Goal: Task Accomplishment & Management: Use online tool/utility

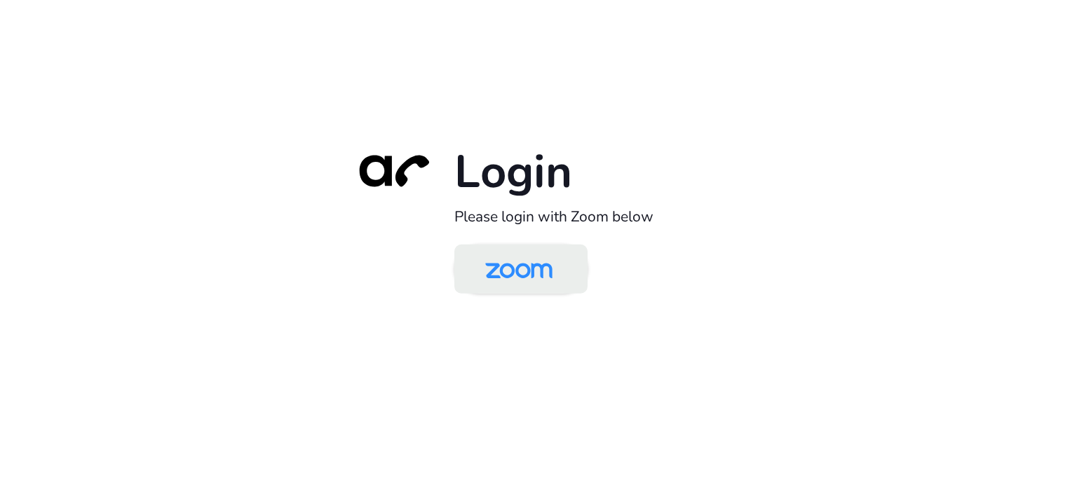
click at [545, 270] on img at bounding box center [519, 271] width 97 height 46
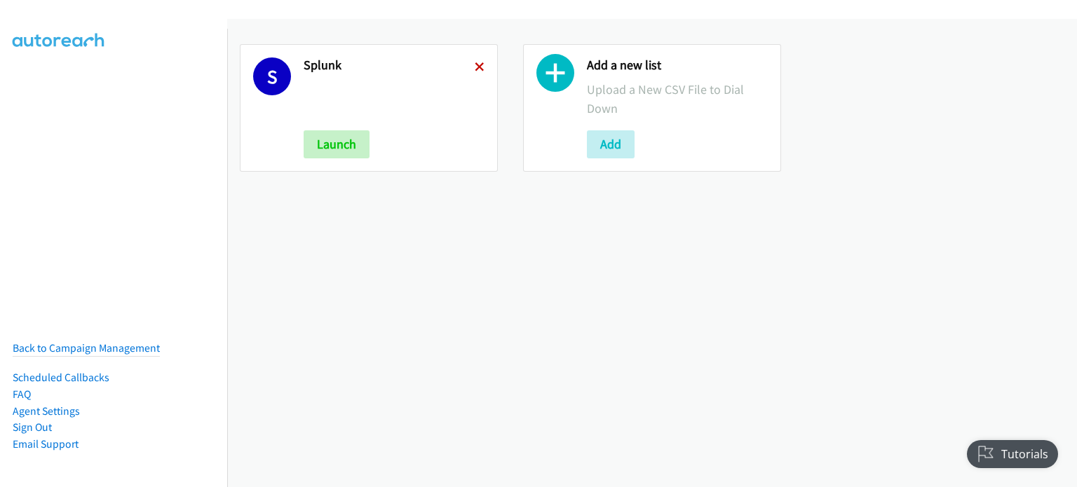
click at [477, 63] on icon at bounding box center [480, 68] width 10 height 10
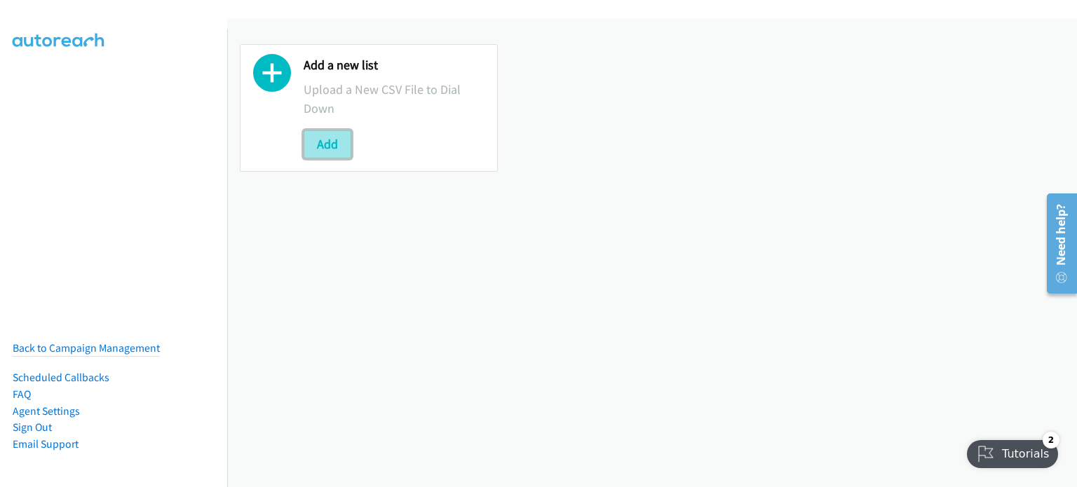
click at [328, 153] on button "Add" at bounding box center [328, 144] width 48 height 28
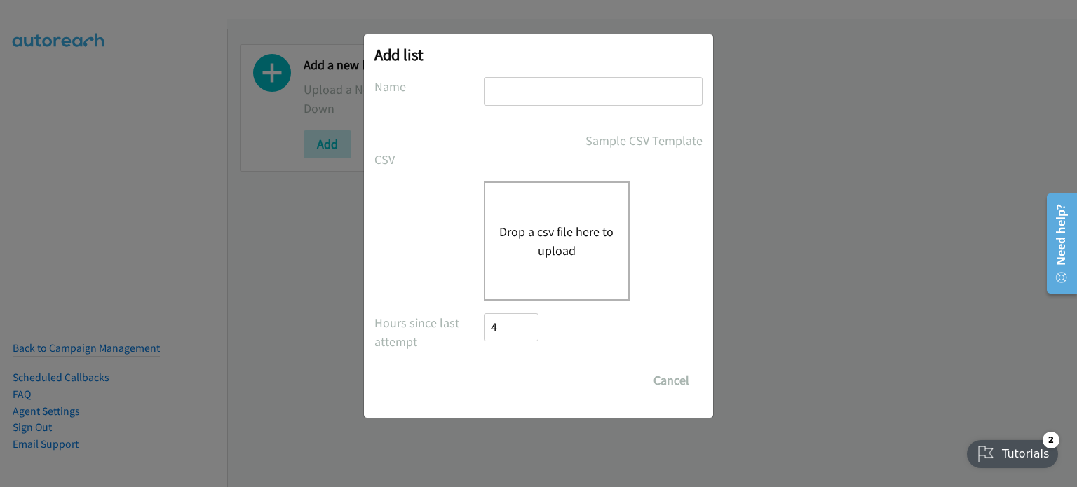
click at [501, 232] on button "Drop a csv file here to upload" at bounding box center [556, 241] width 115 height 38
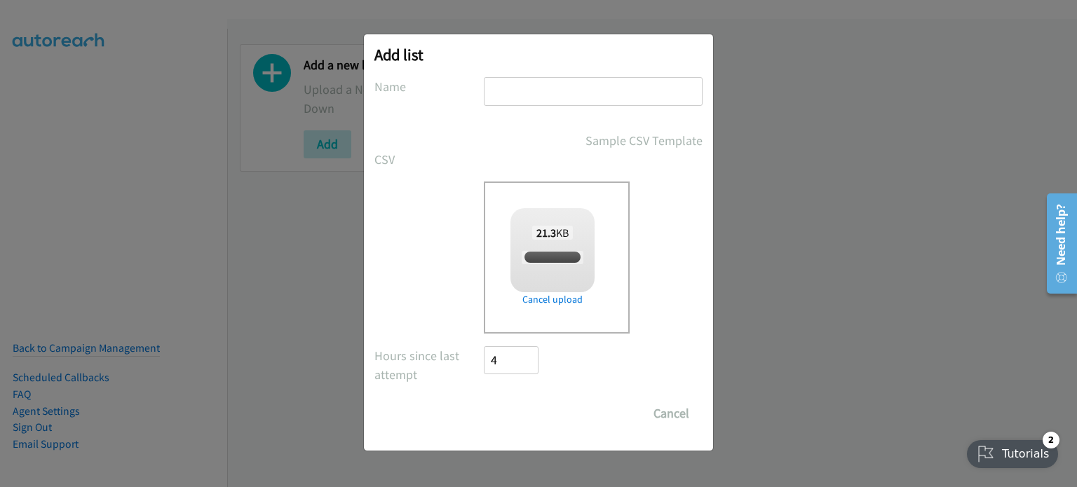
checkbox input "true"
click at [574, 77] on input "text" at bounding box center [593, 91] width 219 height 29
type input "am"
click at [521, 425] on input "Save List" at bounding box center [521, 414] width 74 height 28
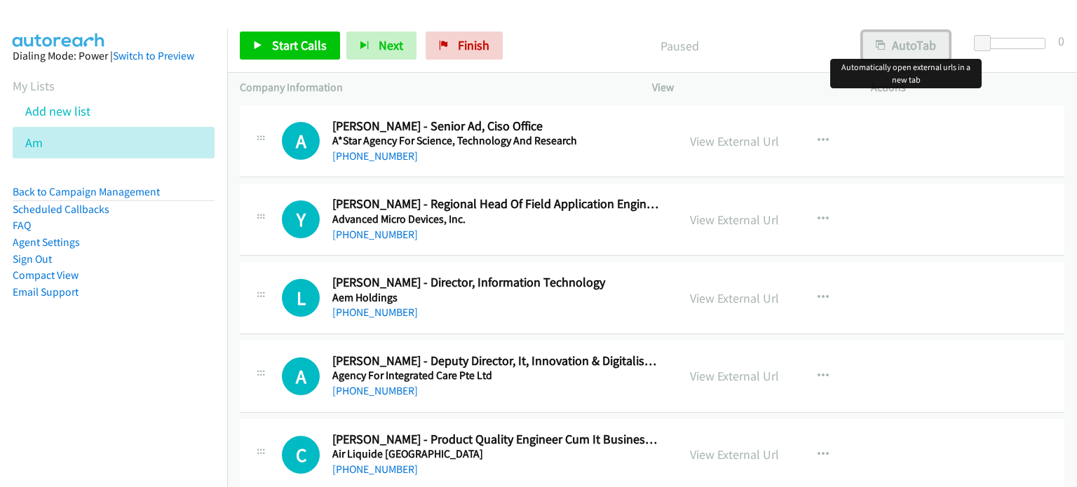
click at [922, 43] on button "AutoTab" at bounding box center [906, 46] width 87 height 28
click at [749, 140] on link "View External Url" at bounding box center [734, 141] width 89 height 16
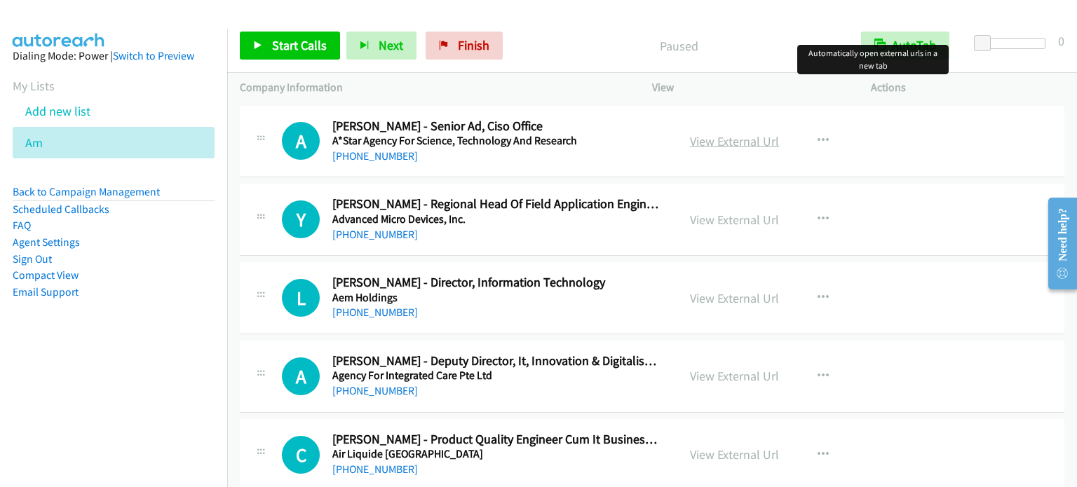
click at [735, 143] on link "View External Url" at bounding box center [734, 141] width 89 height 16
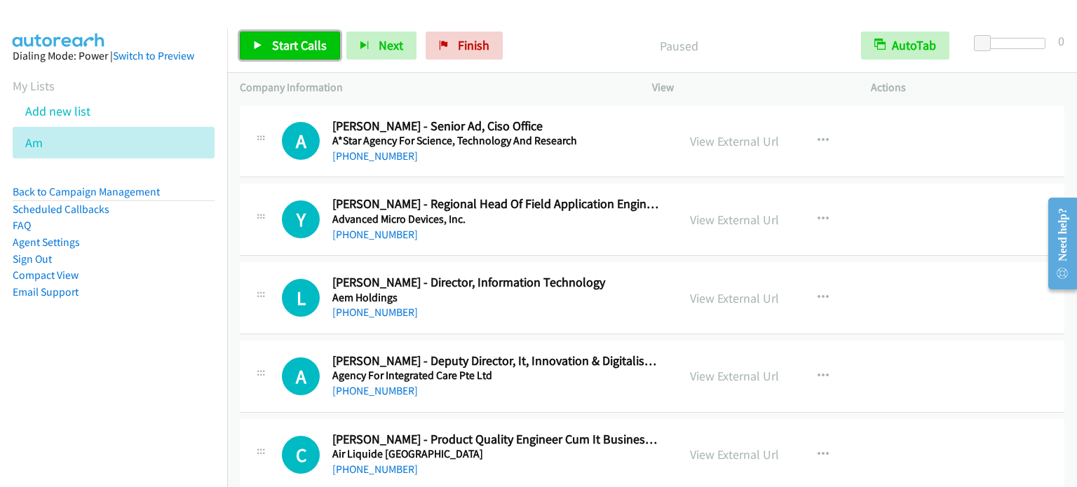
click at [289, 49] on span "Start Calls" at bounding box center [299, 45] width 55 height 16
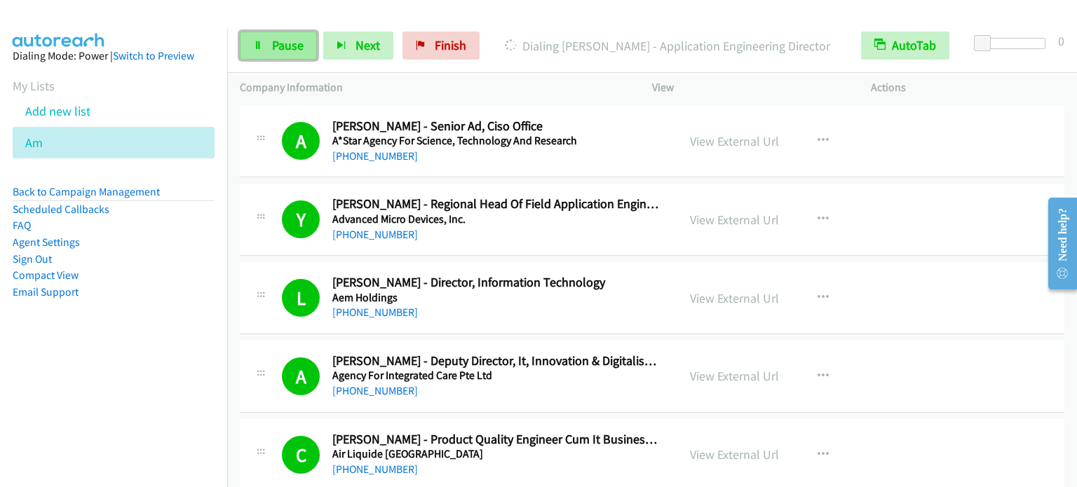
click at [292, 54] on link "Pause" at bounding box center [278, 46] width 77 height 28
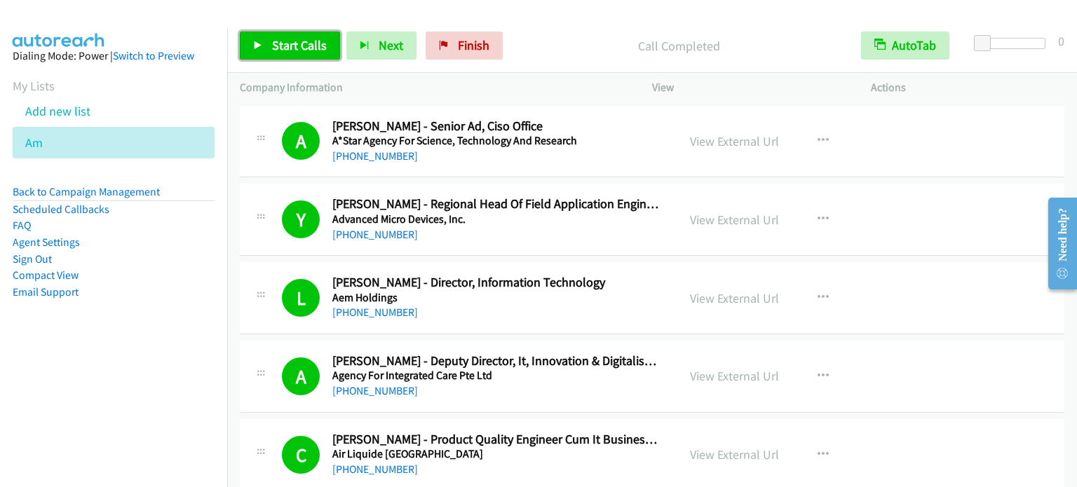
click at [302, 50] on span "Start Calls" at bounding box center [299, 45] width 55 height 16
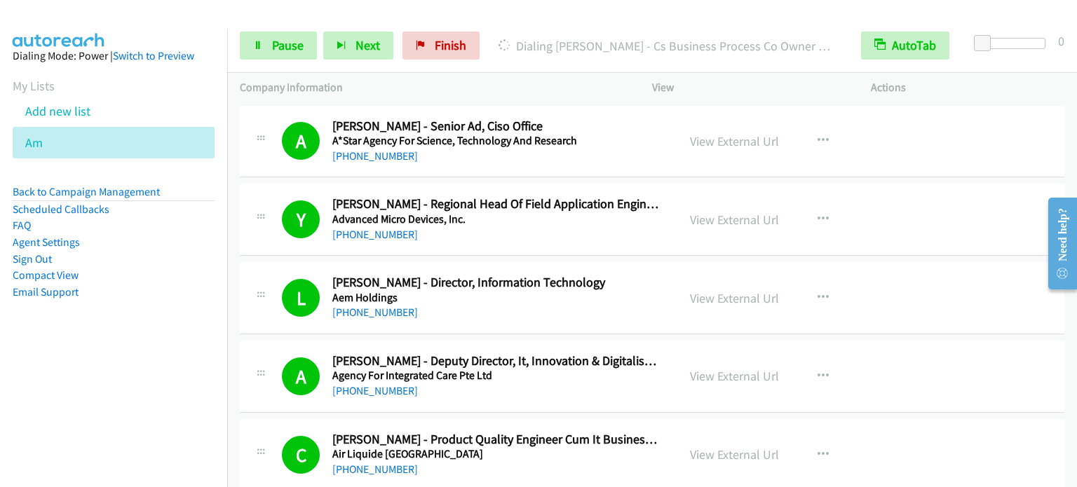
drag, startPoint x: 82, startPoint y: 402, endPoint x: 107, endPoint y: 299, distance: 105.3
click at [82, 402] on nav "Dialing Mode: Power | Switch to Preview My Lists Add new list Am Back to Campai…" at bounding box center [114, 272] width 228 height 487
click at [273, 46] on span "Pause" at bounding box center [288, 45] width 32 height 16
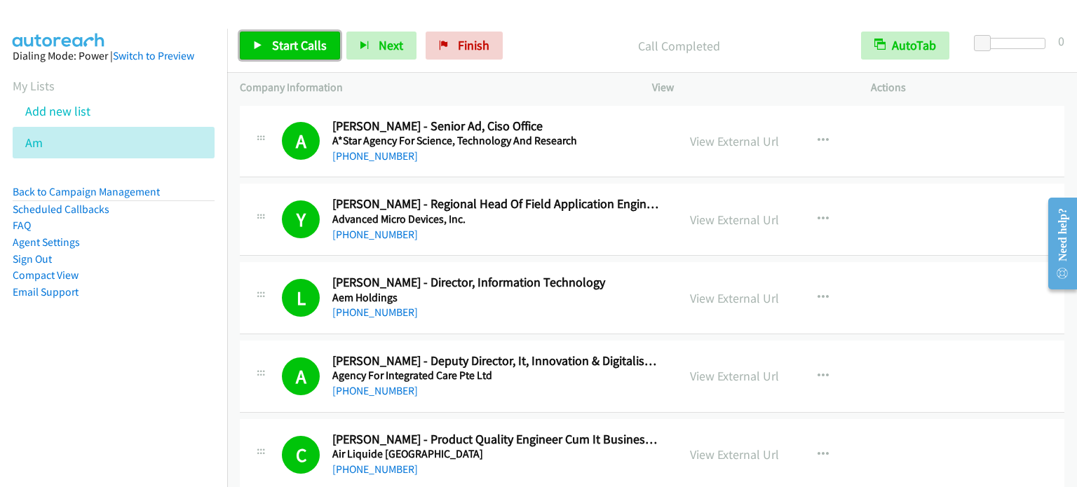
click at [314, 43] on span "Start Calls" at bounding box center [299, 45] width 55 height 16
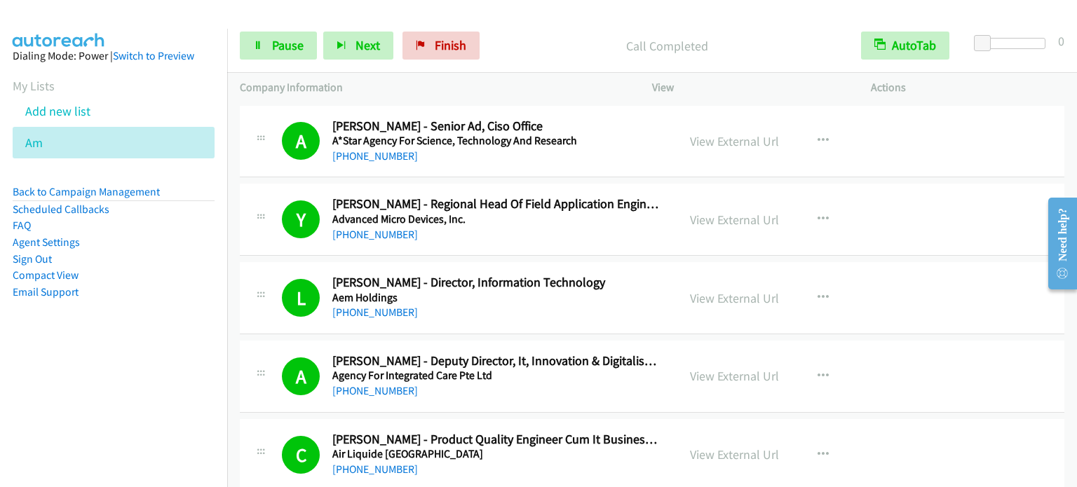
click at [79, 405] on nav "Dialing Mode: Power | Switch to Preview My Lists Add new list Am Back to Campai…" at bounding box center [114, 272] width 228 height 487
click at [306, 36] on link "Pause" at bounding box center [278, 46] width 77 height 28
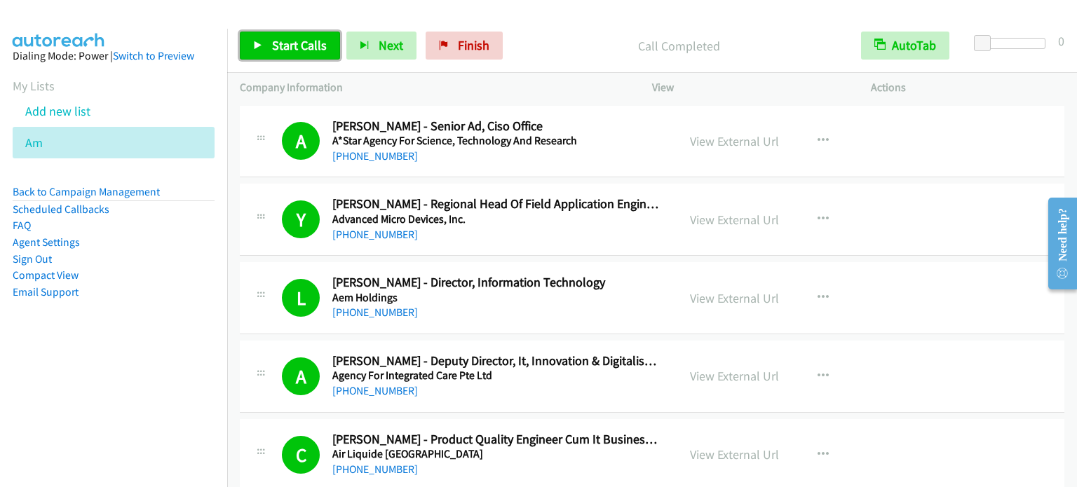
click at [311, 43] on span "Start Calls" at bounding box center [299, 45] width 55 height 16
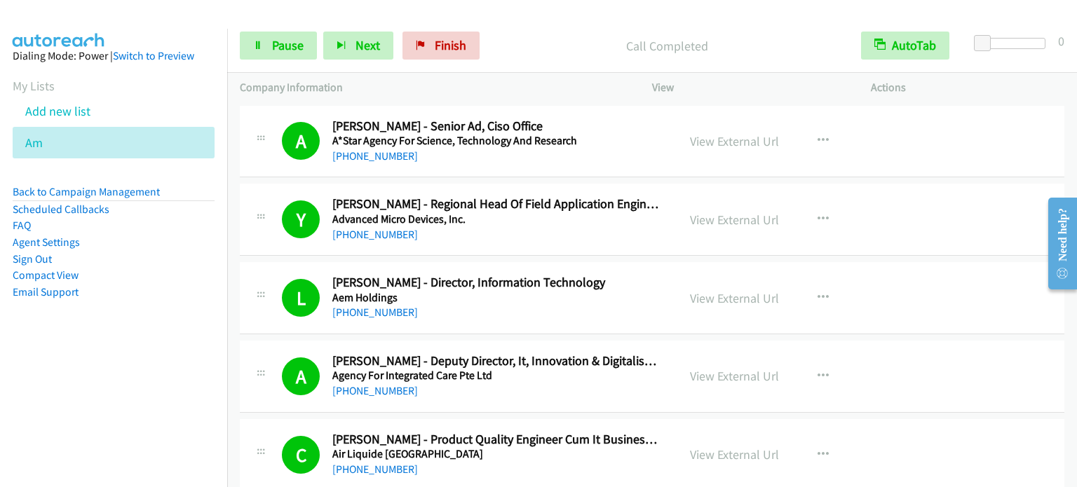
click at [110, 337] on aside "Dialing Mode: Power | Switch to Preview My Lists Add new list Am Back to Campai…" at bounding box center [113, 196] width 227 height 335
click at [284, 44] on span "Pause" at bounding box center [288, 45] width 32 height 16
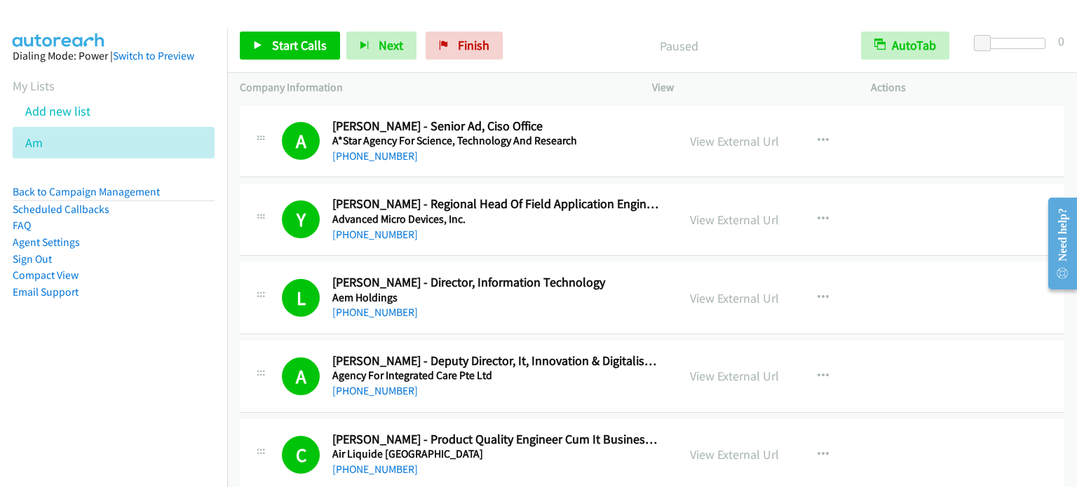
drag, startPoint x: 108, startPoint y: 379, endPoint x: 114, endPoint y: 367, distance: 13.8
click at [109, 375] on nav "Dialing Mode: Power | Switch to Preview My Lists Add new list Am Back to Campai…" at bounding box center [114, 272] width 228 height 487
click at [306, 46] on span "Start Calls" at bounding box center [299, 45] width 55 height 16
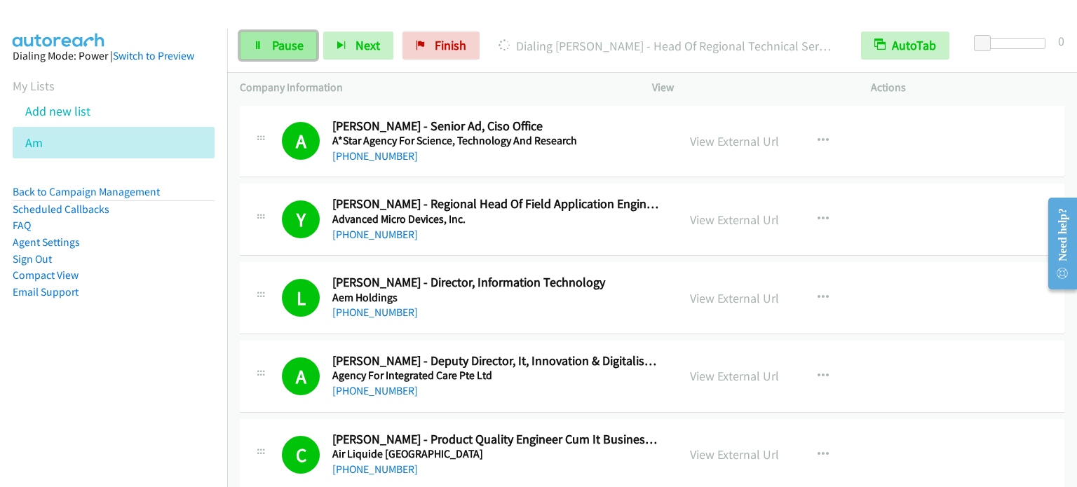
click at [293, 43] on span "Pause" at bounding box center [288, 45] width 32 height 16
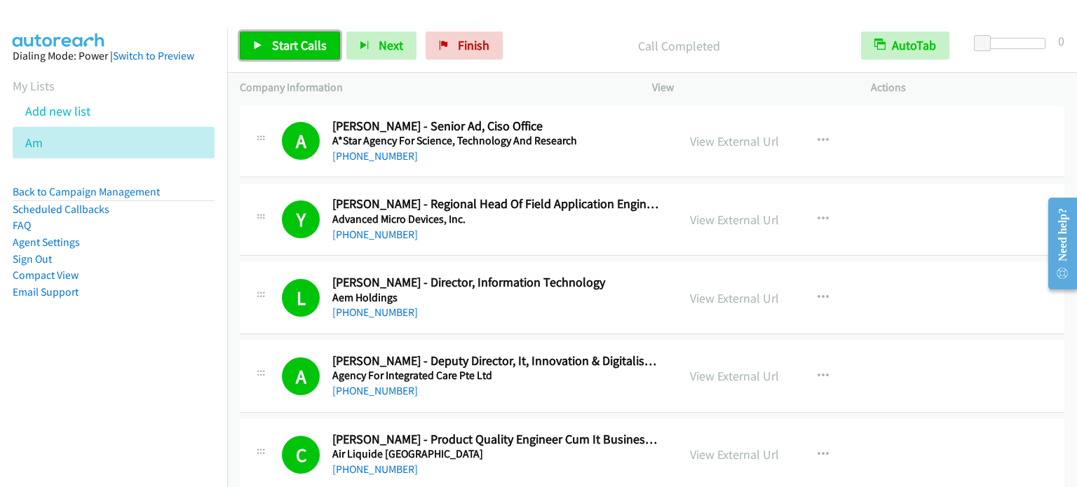
click at [292, 55] on link "Start Calls" at bounding box center [290, 46] width 100 height 28
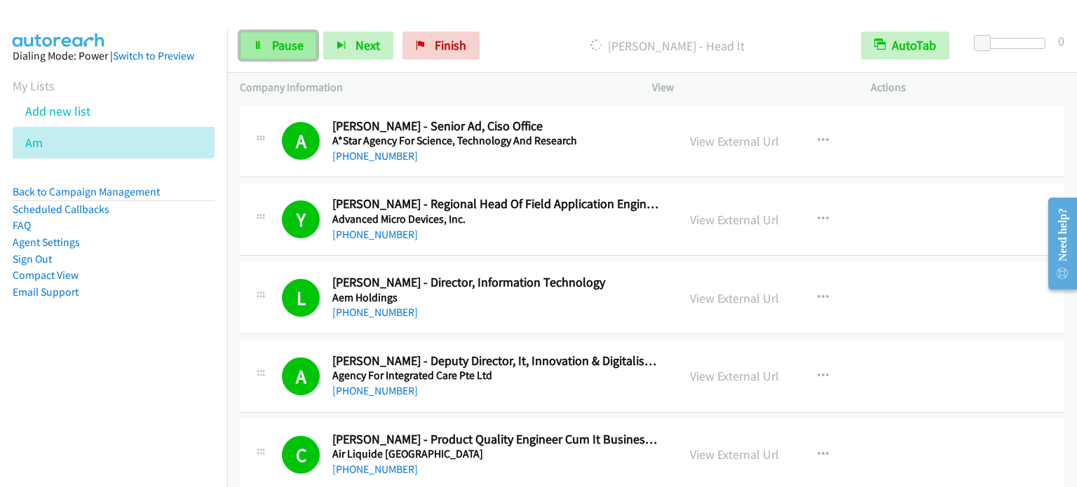
click at [288, 46] on span "Pause" at bounding box center [288, 45] width 32 height 16
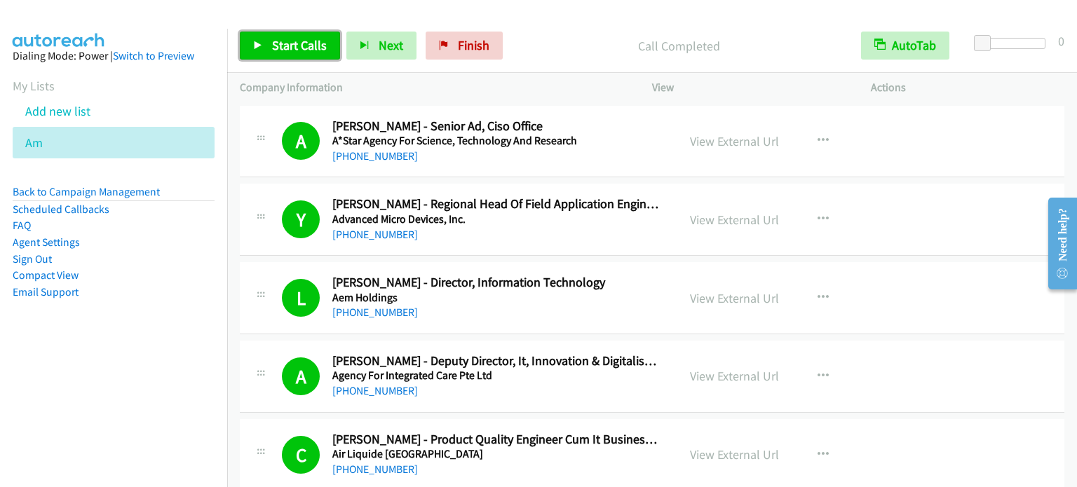
click at [305, 39] on span "Start Calls" at bounding box center [299, 45] width 55 height 16
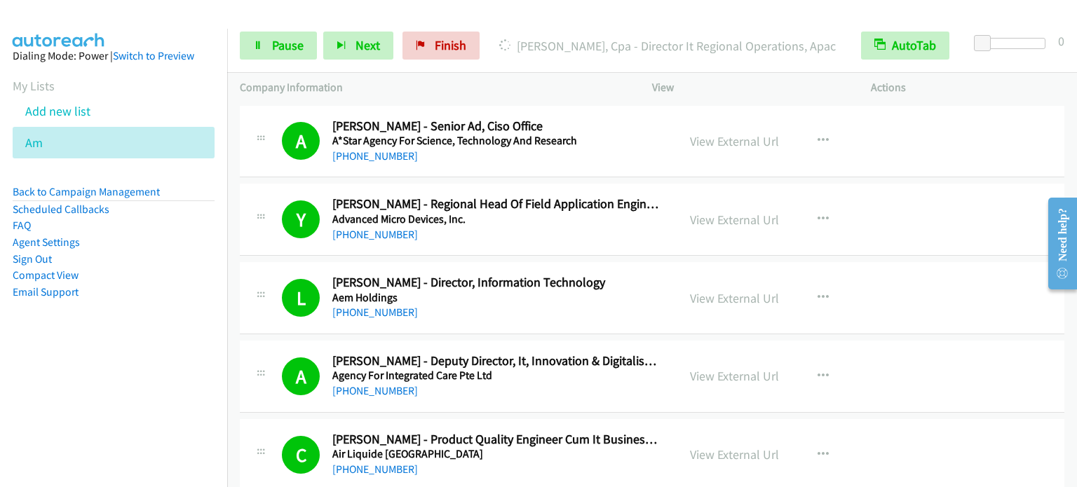
click at [65, 396] on nav "Dialing Mode: Power | Switch to Preview My Lists Add new list Am Back to Campai…" at bounding box center [114, 272] width 228 height 487
click at [289, 38] on span "Pause" at bounding box center [288, 45] width 32 height 16
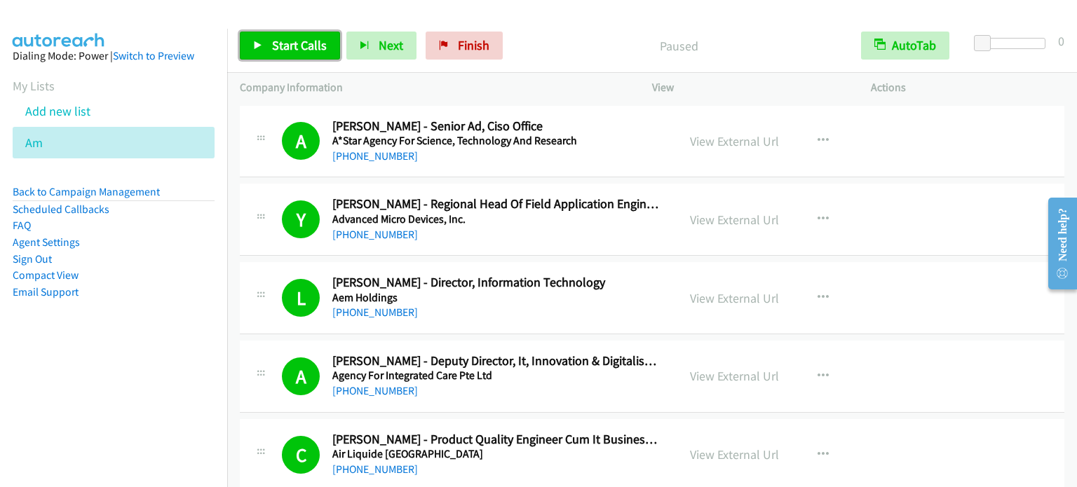
click at [289, 48] on span "Start Calls" at bounding box center [299, 45] width 55 height 16
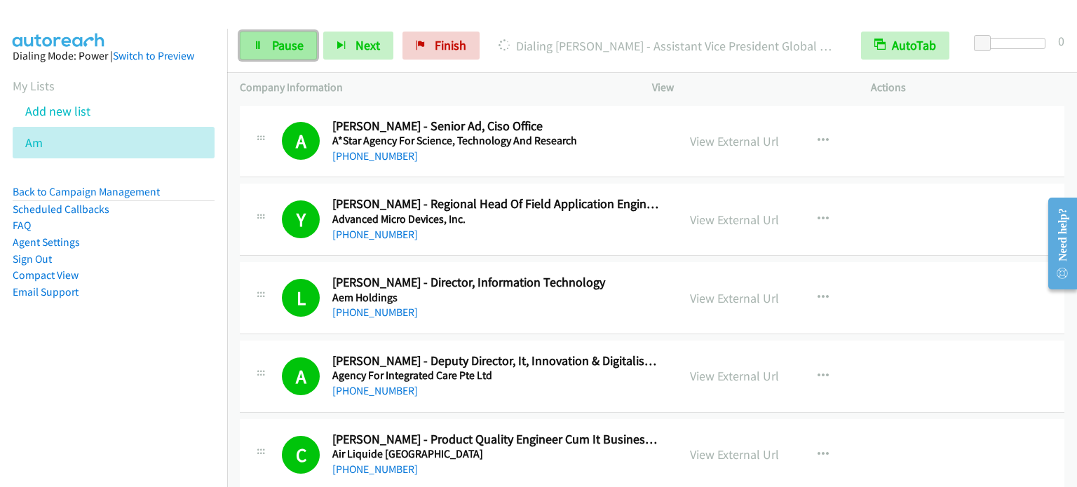
click at [288, 49] on span "Pause" at bounding box center [288, 45] width 32 height 16
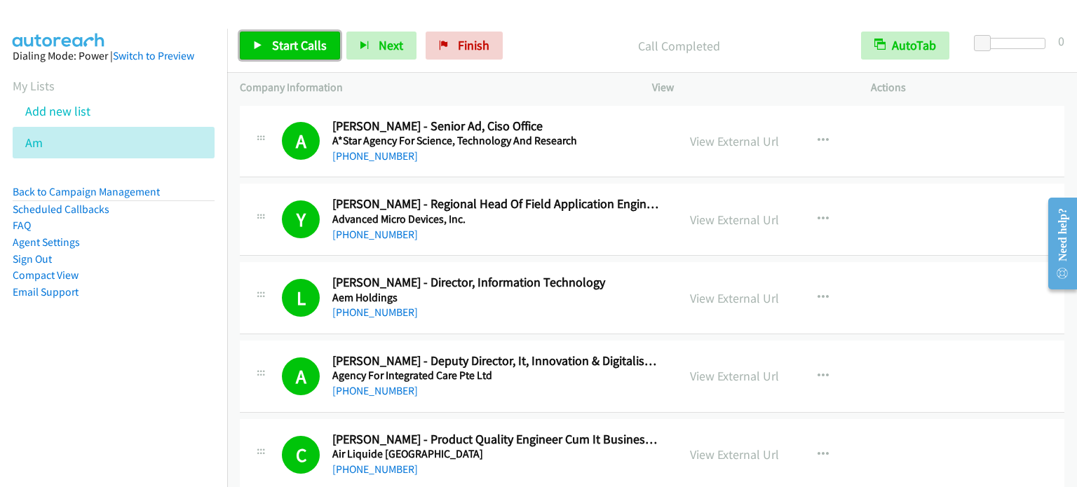
click at [308, 39] on span "Start Calls" at bounding box center [299, 45] width 55 height 16
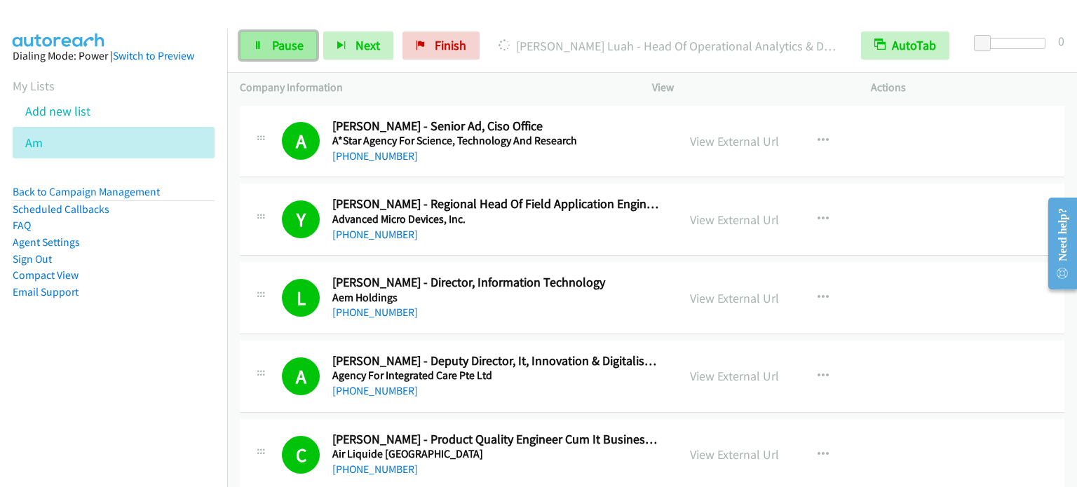
click at [293, 48] on span "Pause" at bounding box center [288, 45] width 32 height 16
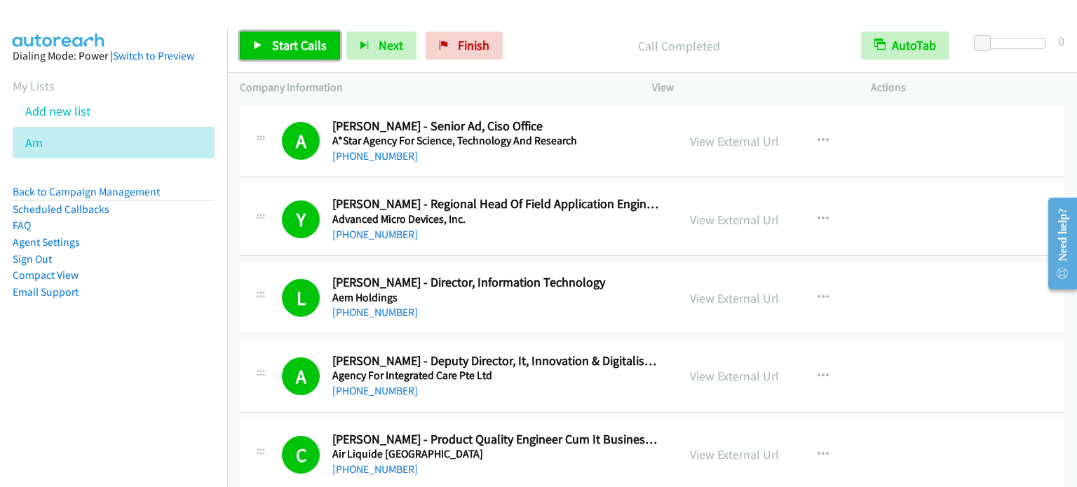
click at [304, 47] on span "Start Calls" at bounding box center [299, 45] width 55 height 16
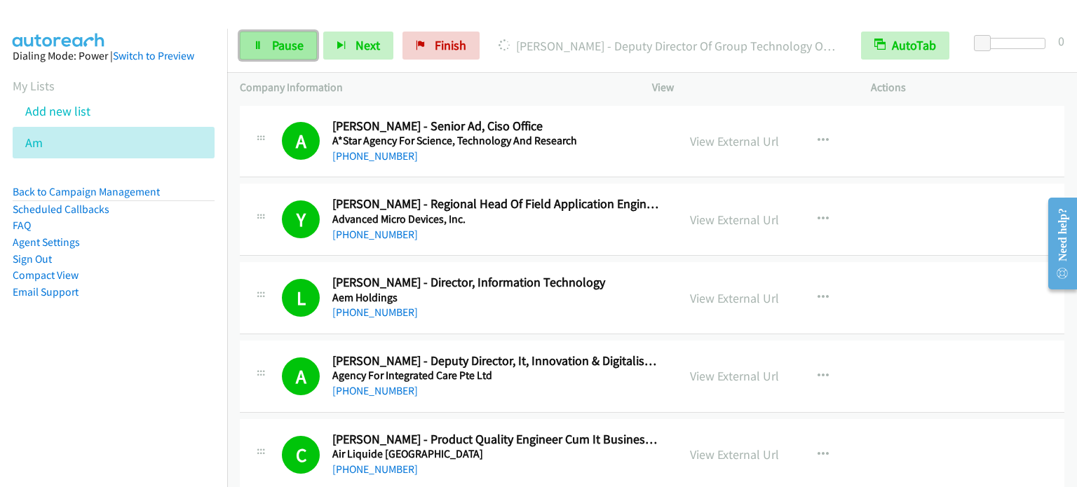
click at [295, 44] on span "Pause" at bounding box center [288, 45] width 32 height 16
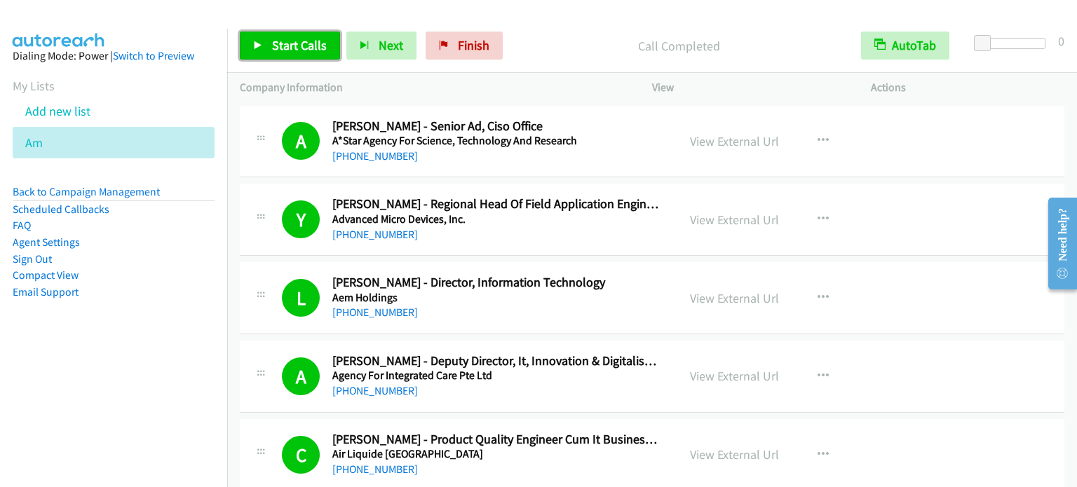
click at [311, 38] on span "Start Calls" at bounding box center [299, 45] width 55 height 16
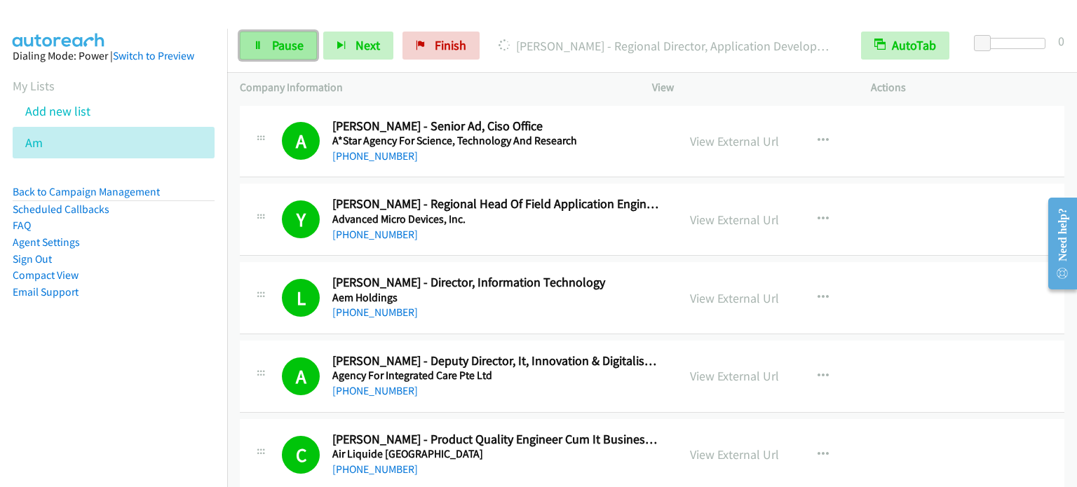
click at [282, 42] on span "Pause" at bounding box center [288, 45] width 32 height 16
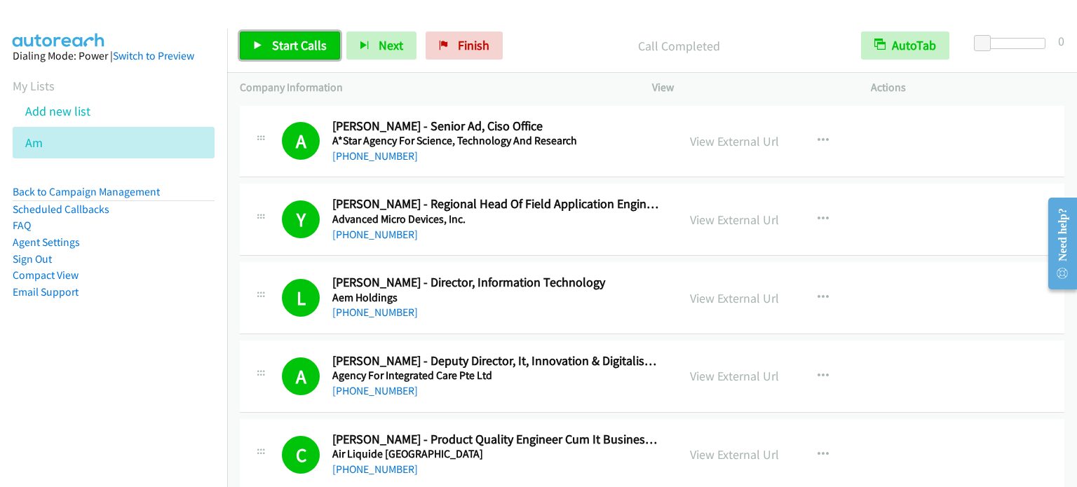
click at [306, 43] on span "Start Calls" at bounding box center [299, 45] width 55 height 16
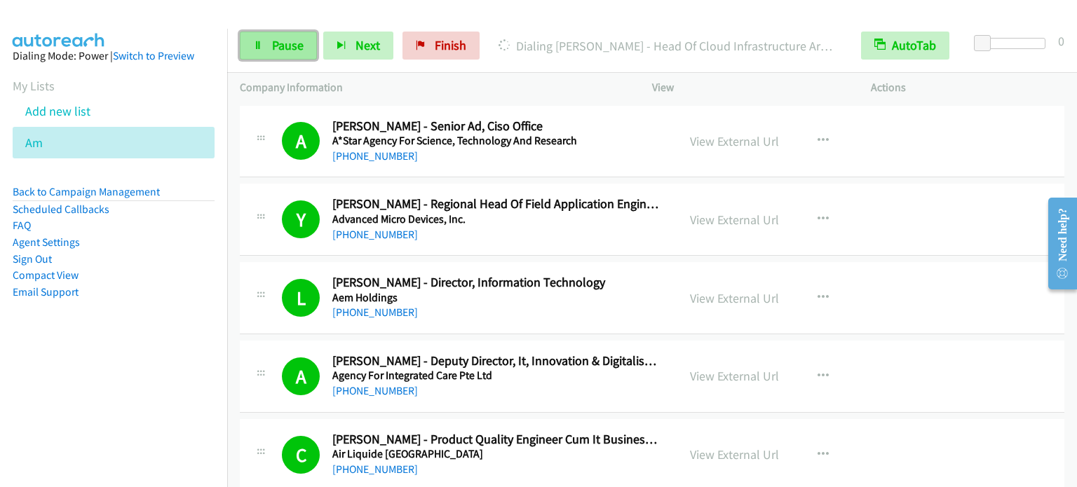
click at [301, 47] on span "Pause" at bounding box center [288, 45] width 32 height 16
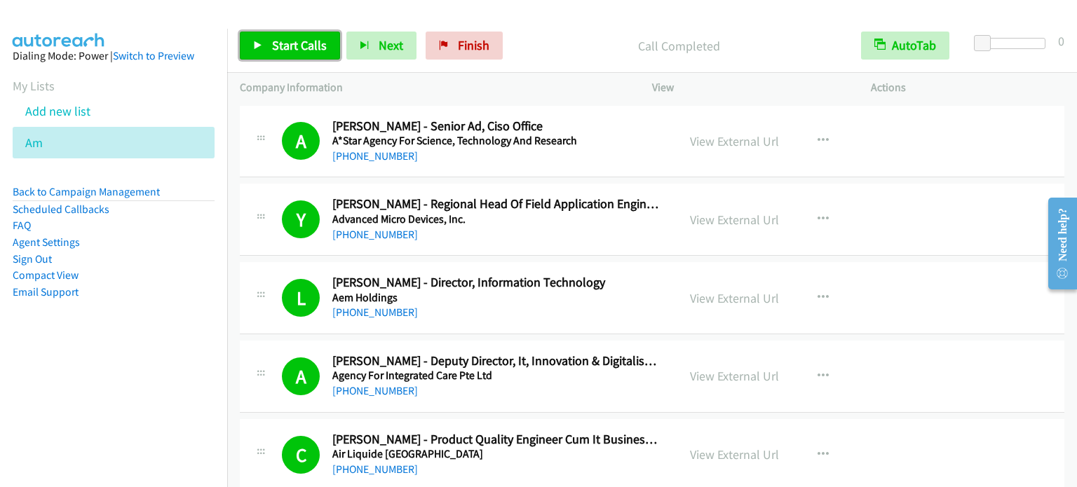
click at [283, 44] on span "Start Calls" at bounding box center [299, 45] width 55 height 16
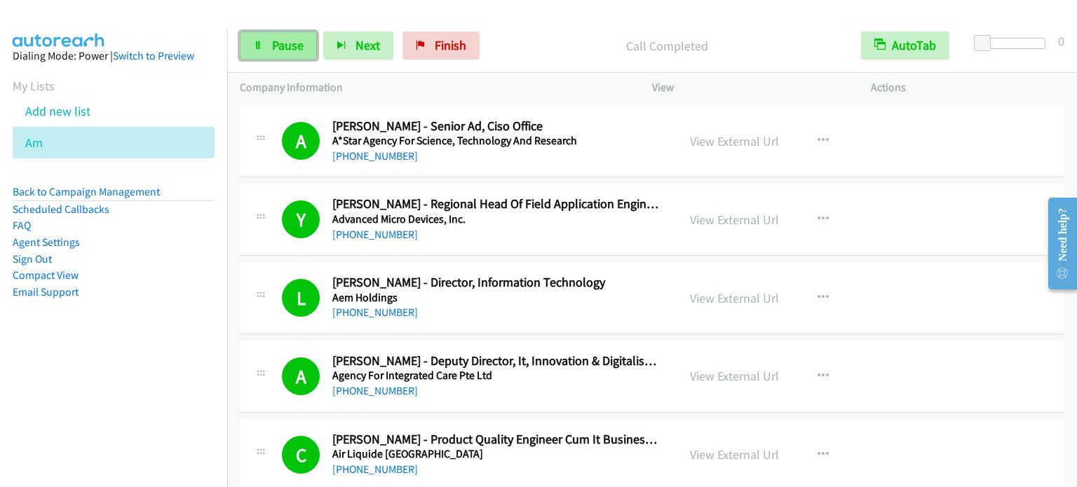
click at [288, 48] on span "Pause" at bounding box center [288, 45] width 32 height 16
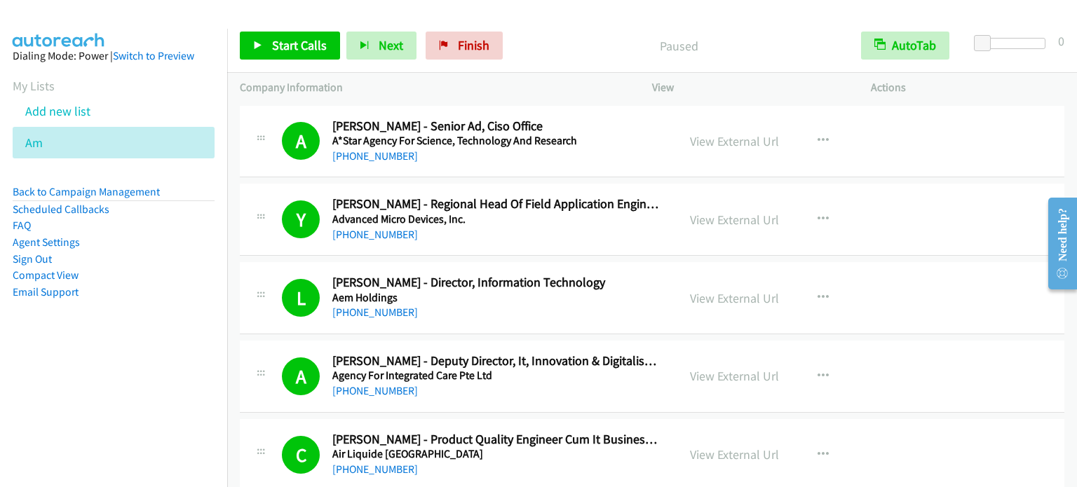
click at [149, 362] on aside "Dialing Mode: Power | Switch to Preview My Lists Add new list Am Back to Campai…" at bounding box center [113, 196] width 227 height 335
click at [853, 25] on div "Start Calls Pause Next Finish Paused AutoTab AutoTab 0" at bounding box center [652, 46] width 850 height 54
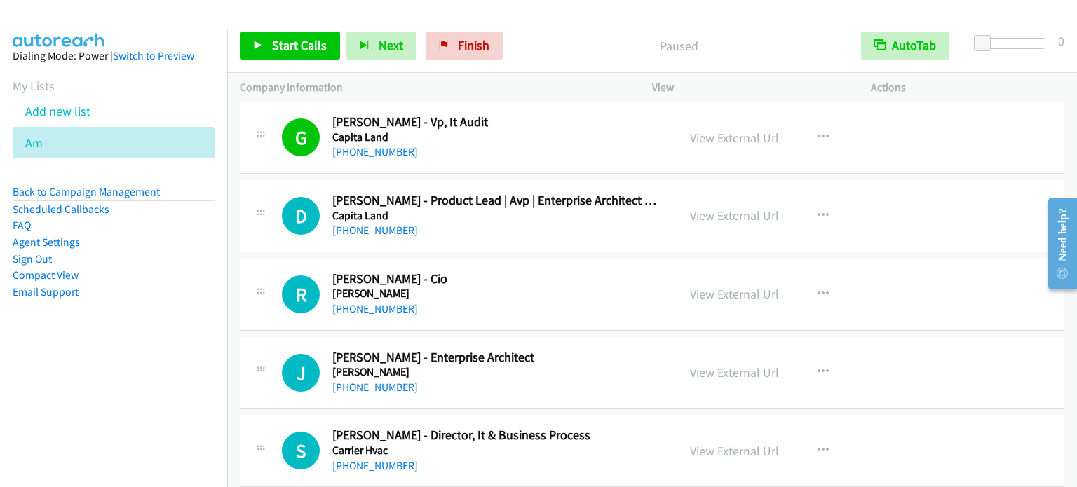
scroll to position [3059, 0]
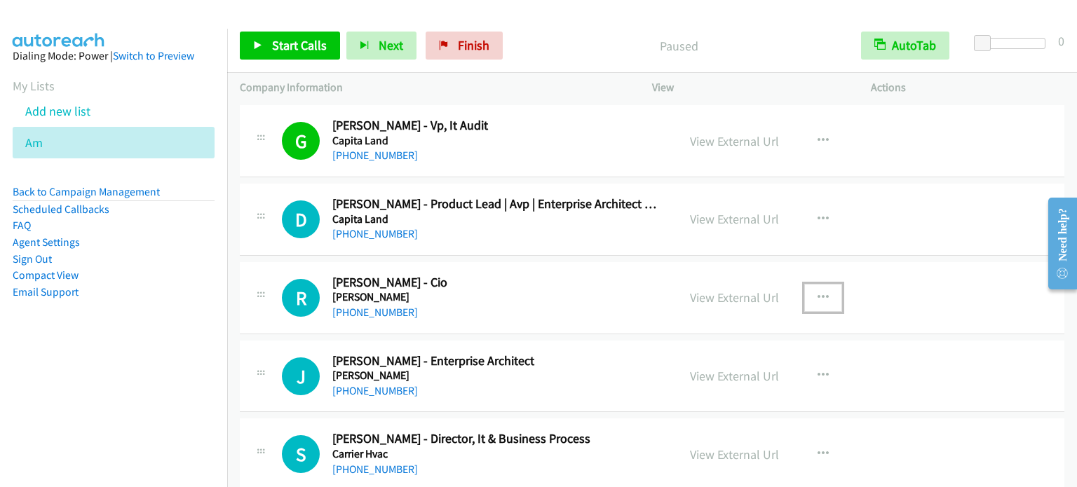
click at [818, 292] on icon "button" at bounding box center [823, 297] width 11 height 11
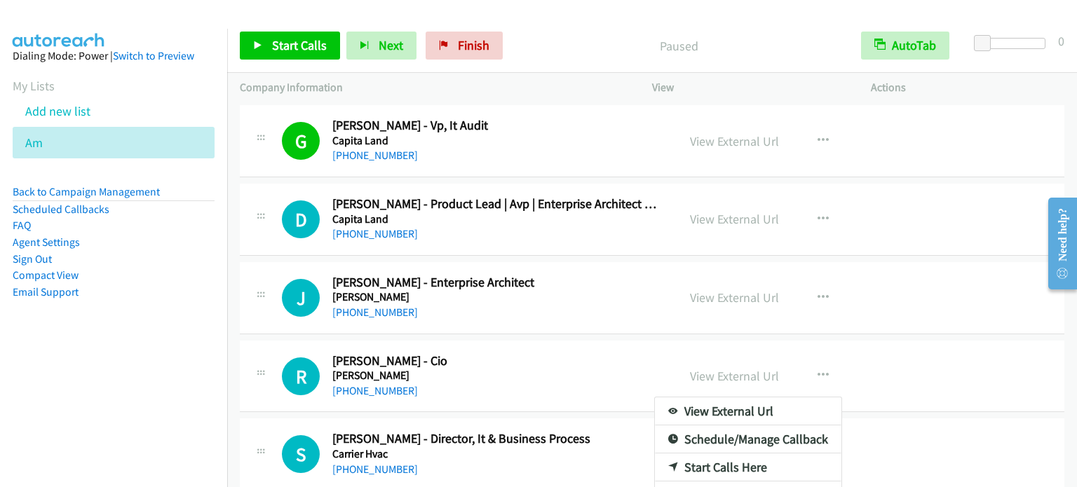
click at [138, 353] on aside "Dialing Mode: Power | Switch to Preview My Lists Add new list Am Back to Campai…" at bounding box center [113, 196] width 227 height 335
click at [717, 461] on link "Start Calls Here" at bounding box center [748, 468] width 187 height 28
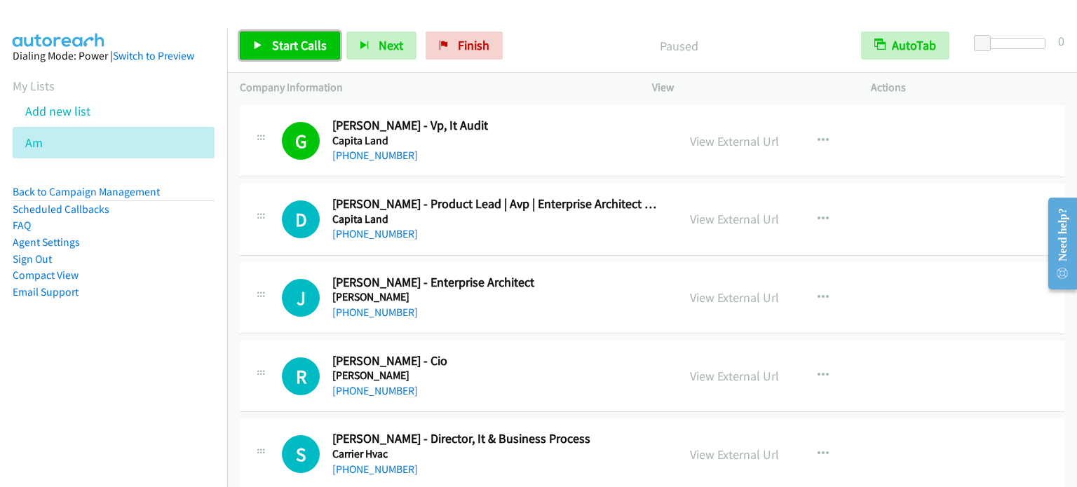
click at [287, 43] on span "Start Calls" at bounding box center [299, 45] width 55 height 16
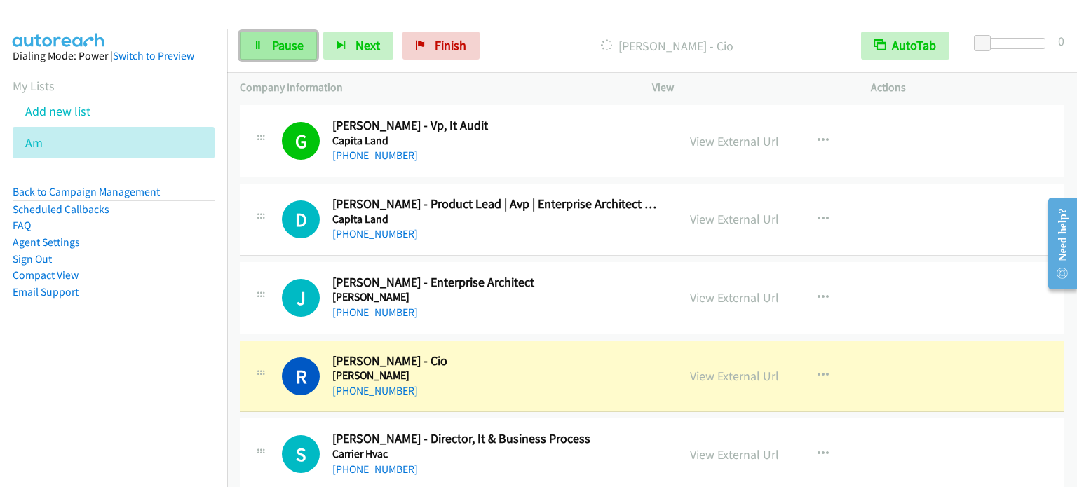
click at [275, 42] on span "Pause" at bounding box center [288, 45] width 32 height 16
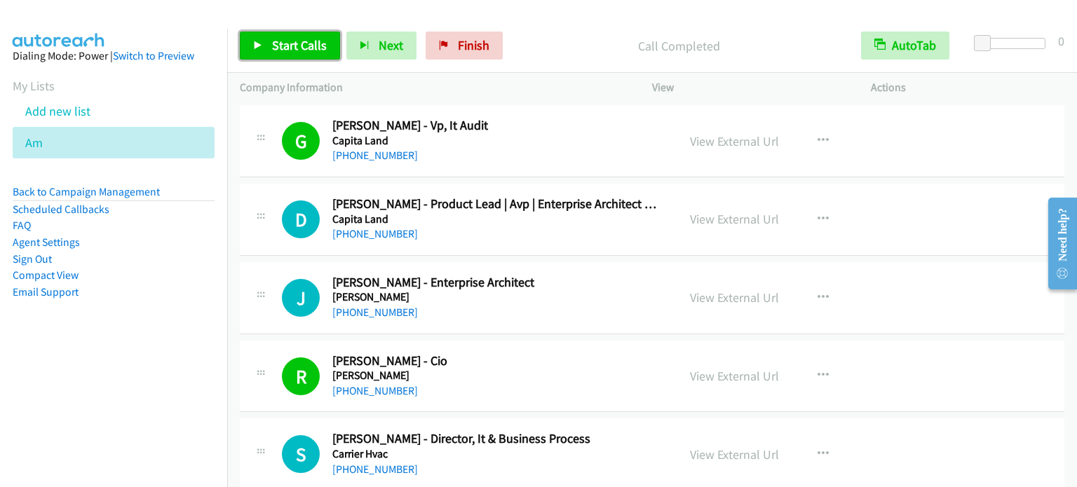
click at [300, 47] on span "Start Calls" at bounding box center [299, 45] width 55 height 16
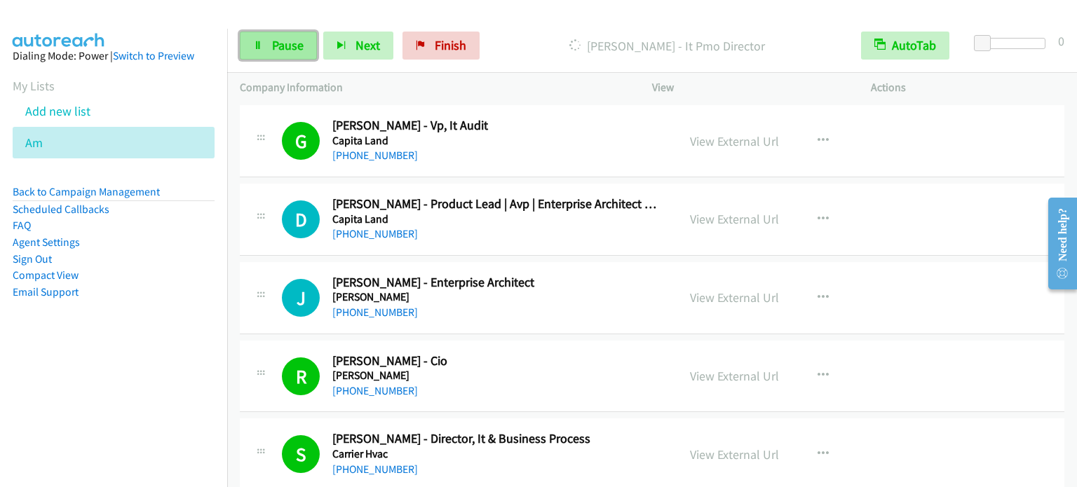
click at [287, 43] on span "Pause" at bounding box center [288, 45] width 32 height 16
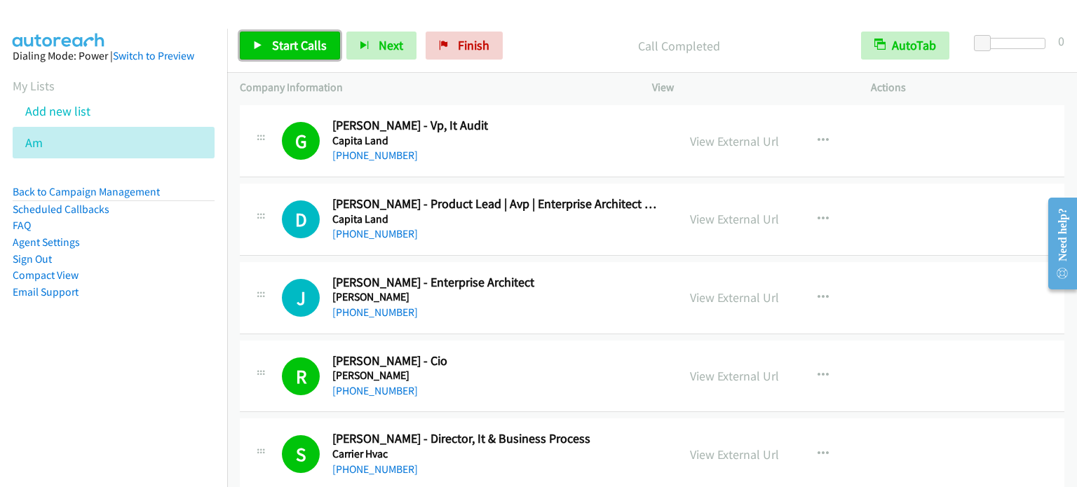
click at [269, 58] on link "Start Calls" at bounding box center [290, 46] width 100 height 28
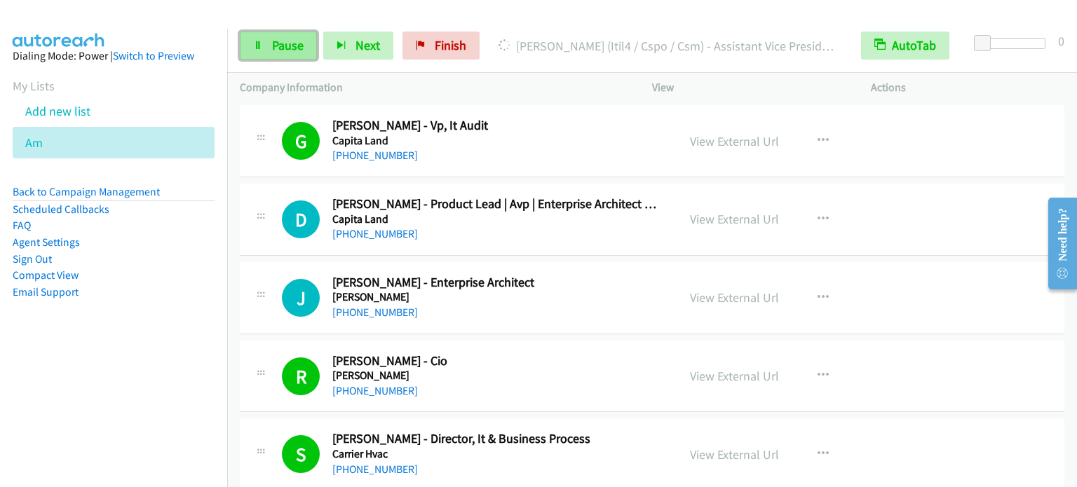
click at [311, 32] on link "Pause" at bounding box center [278, 46] width 77 height 28
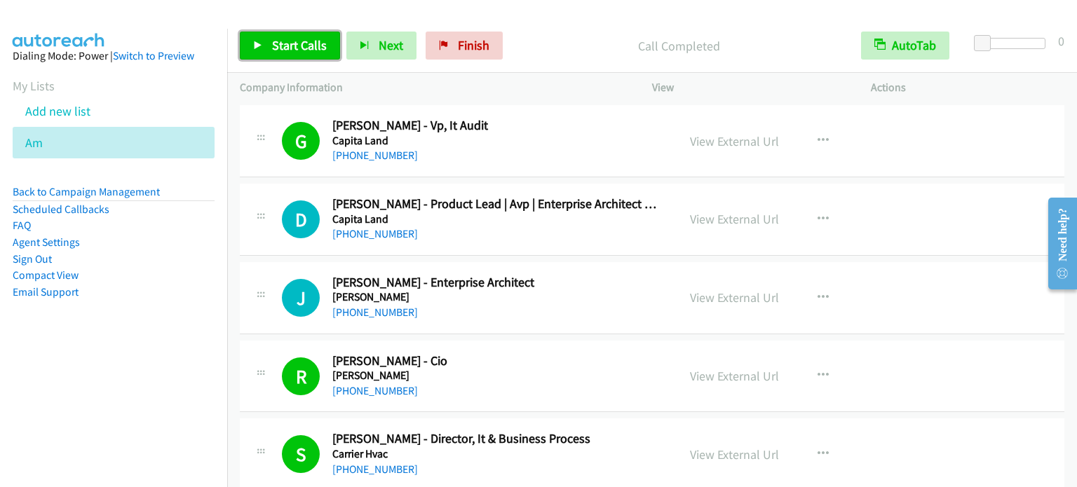
click at [307, 39] on span "Start Calls" at bounding box center [299, 45] width 55 height 16
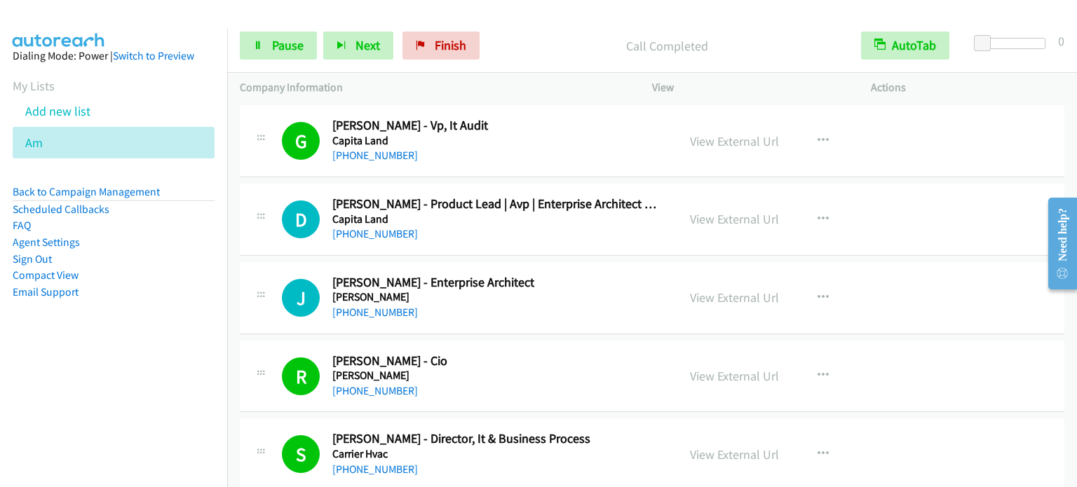
click at [176, 298] on li "Email Support" at bounding box center [114, 292] width 202 height 17
click at [297, 53] on link "Pause" at bounding box center [278, 46] width 77 height 28
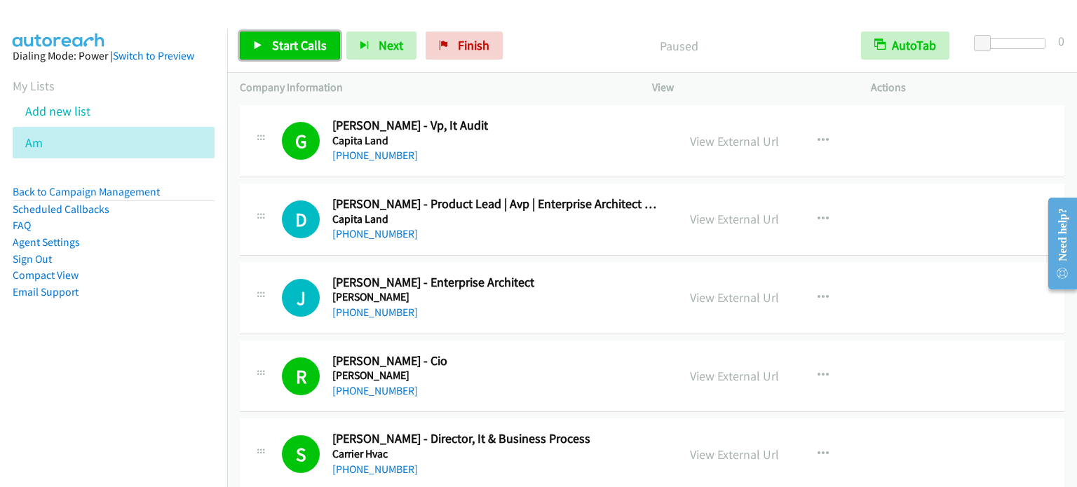
click at [309, 40] on span "Start Calls" at bounding box center [299, 45] width 55 height 16
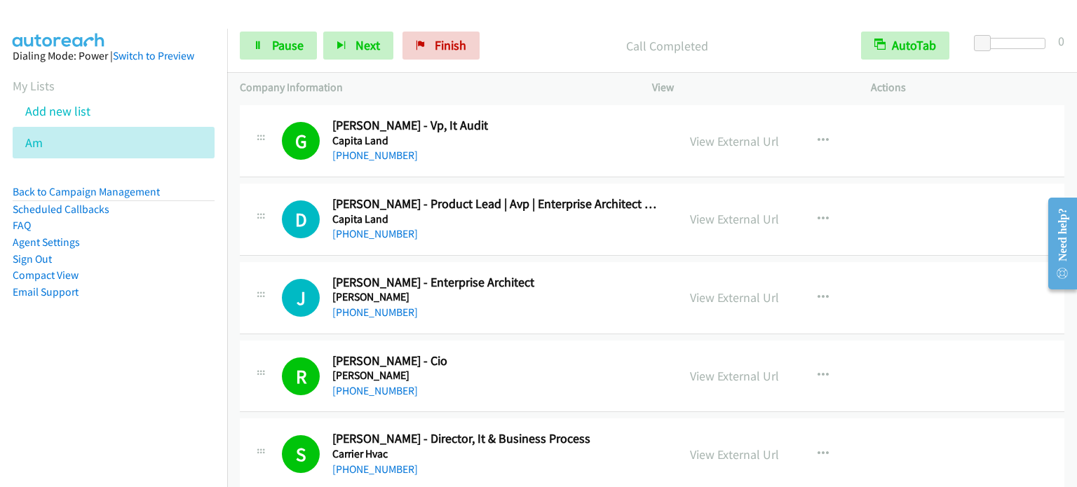
click at [194, 319] on aside "Dialing Mode: Power | Switch to Preview My Lists Add new list Am Back to Campai…" at bounding box center [113, 196] width 227 height 335
click at [278, 50] on span "Pause" at bounding box center [288, 45] width 32 height 16
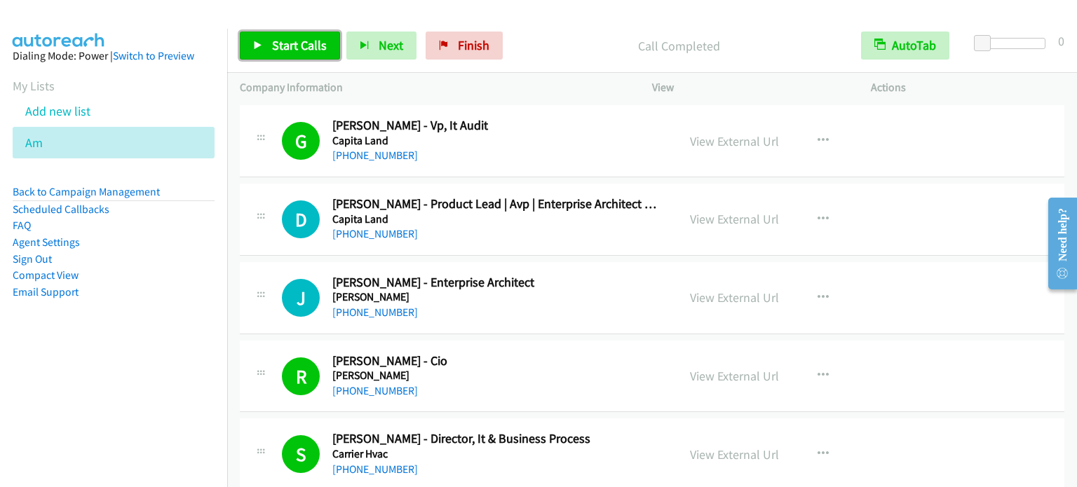
click at [292, 44] on span "Start Calls" at bounding box center [299, 45] width 55 height 16
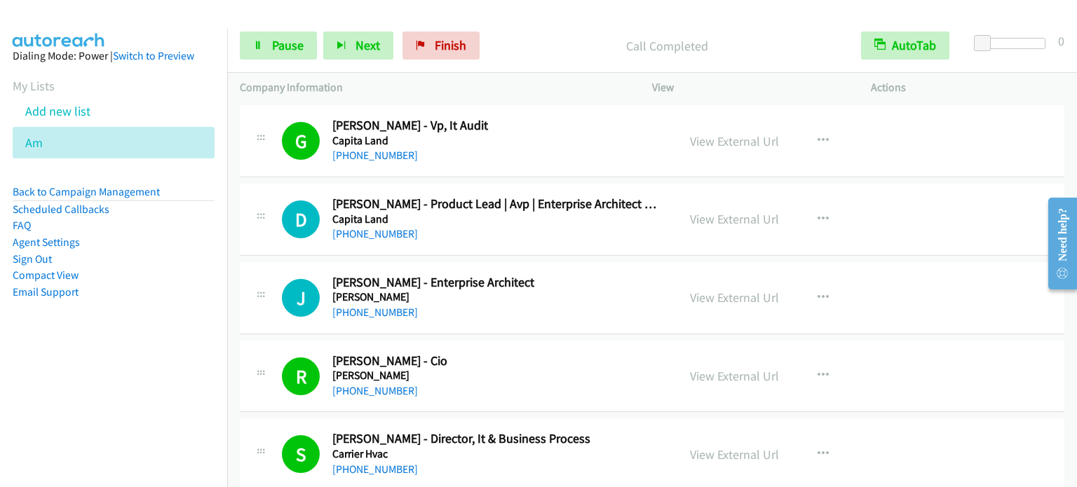
click at [142, 374] on nav "Dialing Mode: Power | Switch to Preview My Lists Add new list Am Back to Campai…" at bounding box center [114, 272] width 228 height 487
click at [285, 47] on span "Pause" at bounding box center [288, 45] width 32 height 16
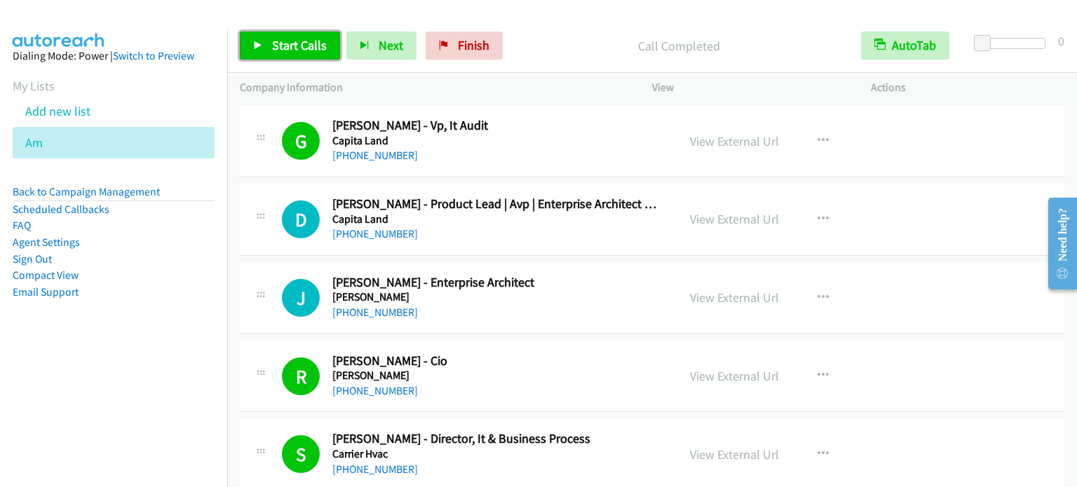
click at [297, 44] on span "Start Calls" at bounding box center [299, 45] width 55 height 16
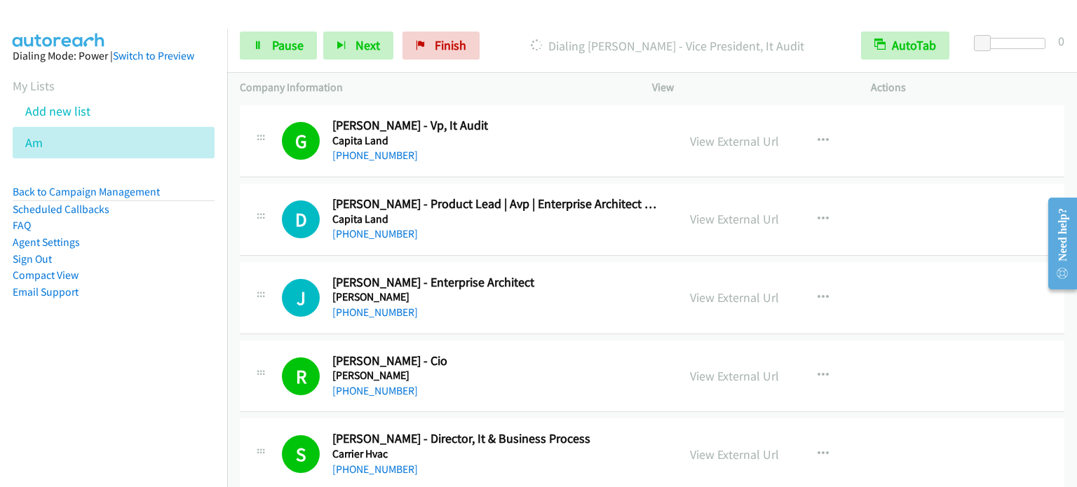
click at [168, 298] on li "Email Support" at bounding box center [114, 292] width 202 height 17
drag, startPoint x: 288, startPoint y: 51, endPoint x: 446, endPoint y: 200, distance: 216.8
click at [288, 51] on span "Pause" at bounding box center [288, 45] width 32 height 16
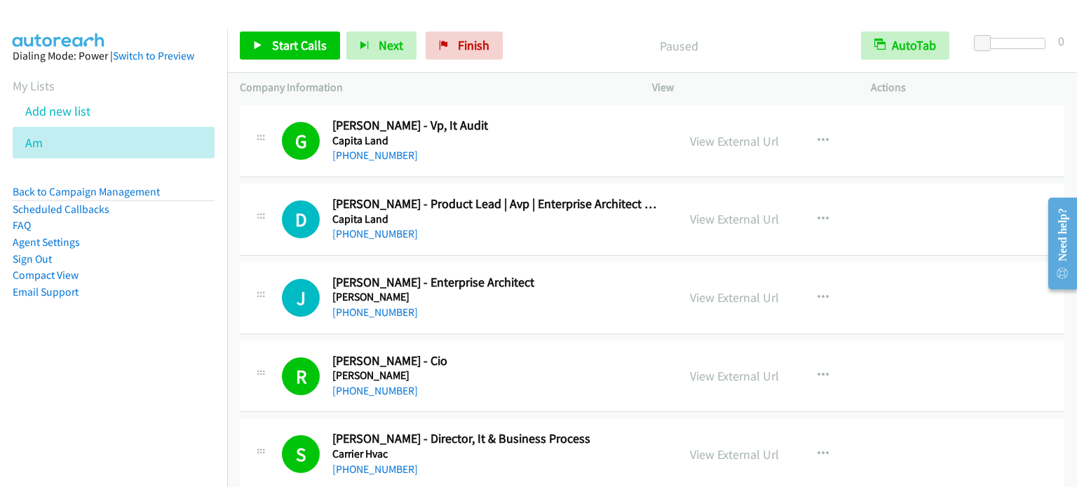
click at [143, 340] on aside "Dialing Mode: Power | Switch to Preview My Lists Add new list Am Back to Campai…" at bounding box center [113, 196] width 227 height 335
click at [187, 337] on aside "Dialing Mode: Power | Switch to Preview My Lists Add new list Am Back to Campai…" at bounding box center [113, 196] width 227 height 335
click at [295, 44] on span "Start Calls" at bounding box center [299, 45] width 55 height 16
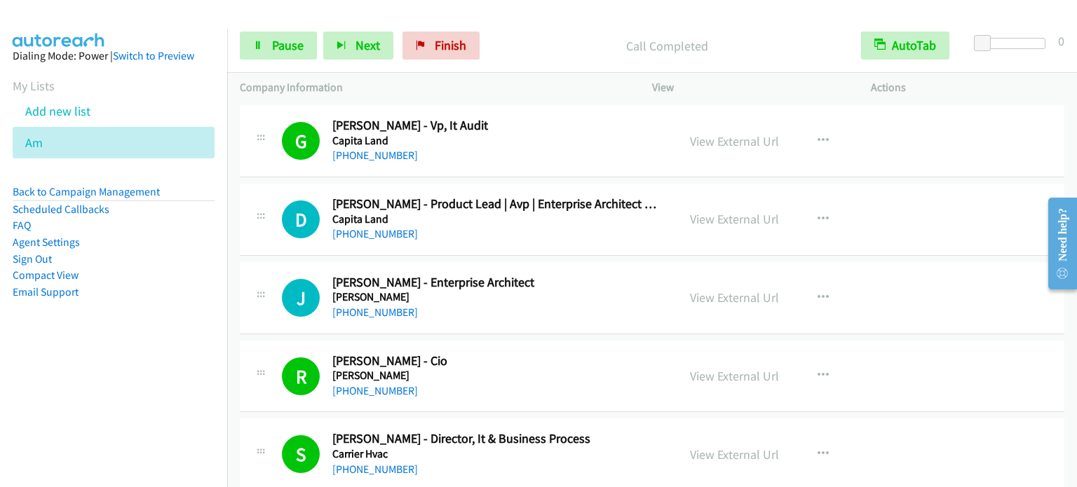
click at [161, 328] on aside "Dialing Mode: Power | Switch to Preview My Lists Add new list Am Back to Campai…" at bounding box center [113, 196] width 227 height 335
click at [276, 43] on span "Pause" at bounding box center [288, 45] width 32 height 16
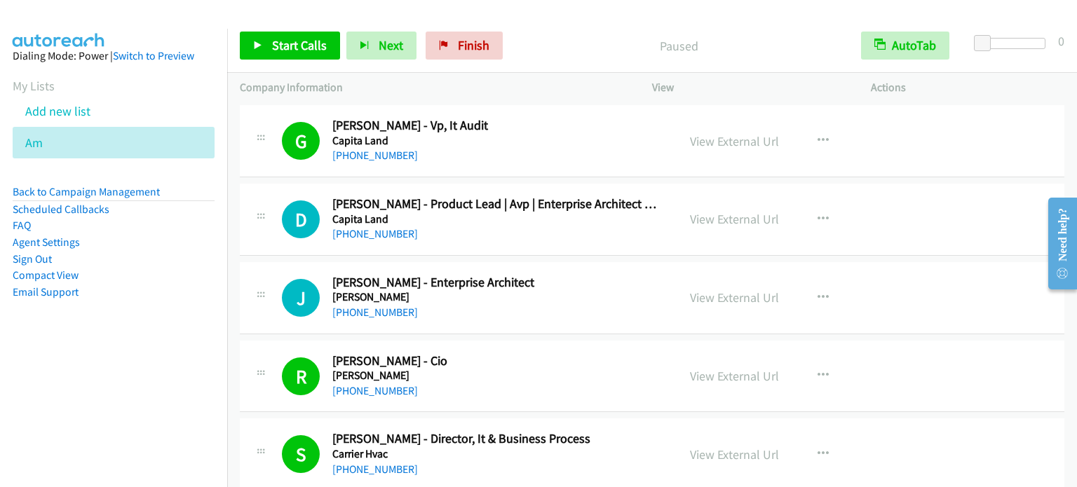
drag, startPoint x: 36, startPoint y: 328, endPoint x: 527, endPoint y: 95, distance: 542.7
click at [39, 328] on aside "Dialing Mode: Power | Switch to Preview My Lists Add new list Am Back to Campai…" at bounding box center [113, 196] width 227 height 335
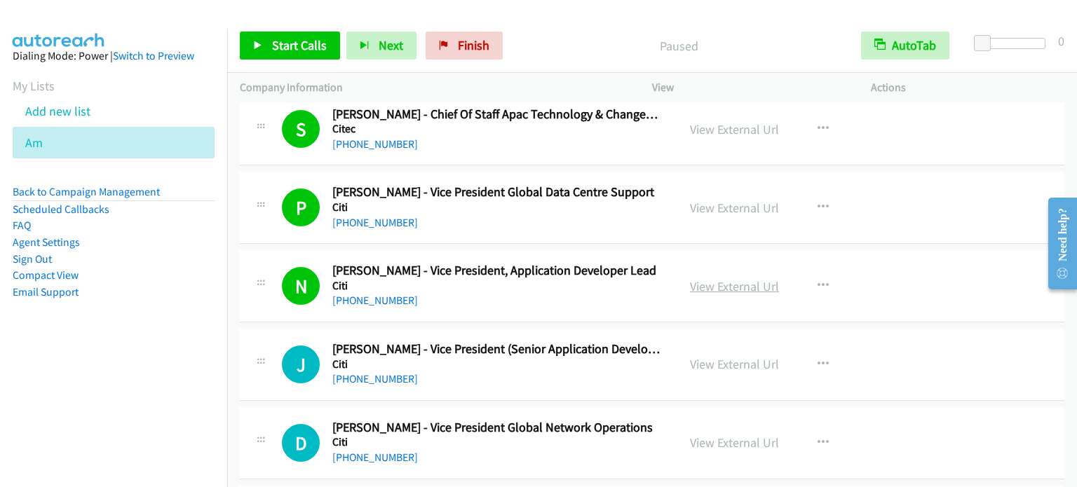
click at [737, 278] on link "View External Url" at bounding box center [734, 286] width 89 height 16
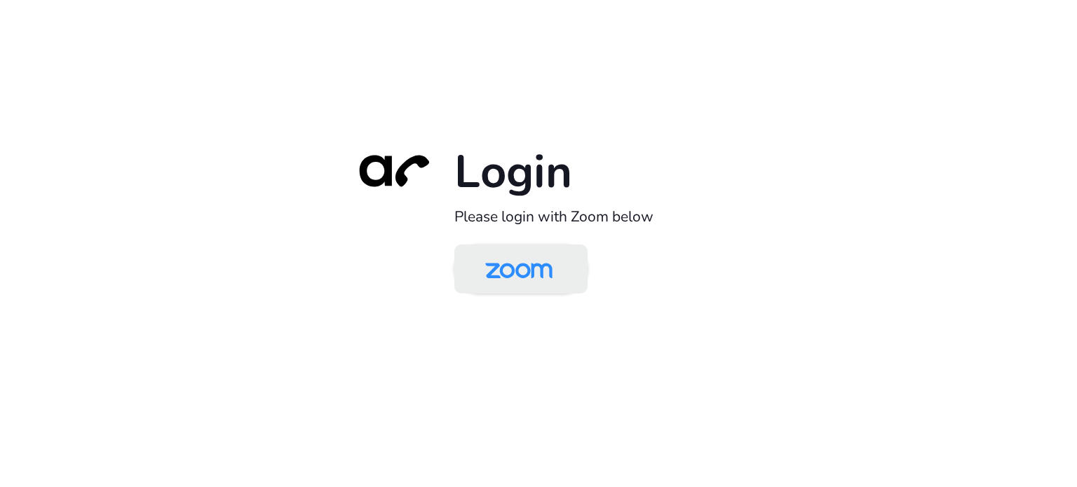
click at [516, 263] on img at bounding box center [519, 271] width 97 height 46
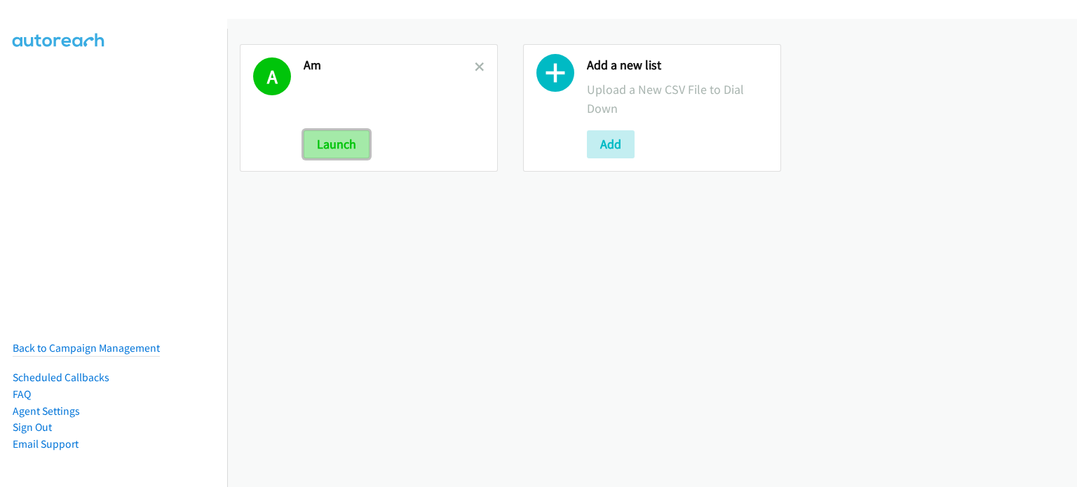
click at [321, 140] on button "Launch" at bounding box center [337, 144] width 66 height 28
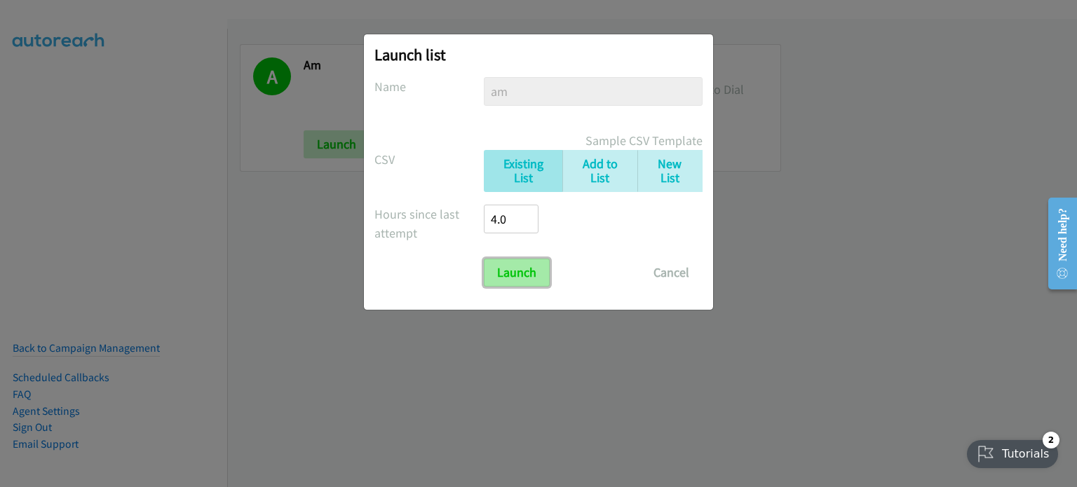
click at [527, 277] on input "Launch" at bounding box center [517, 273] width 66 height 28
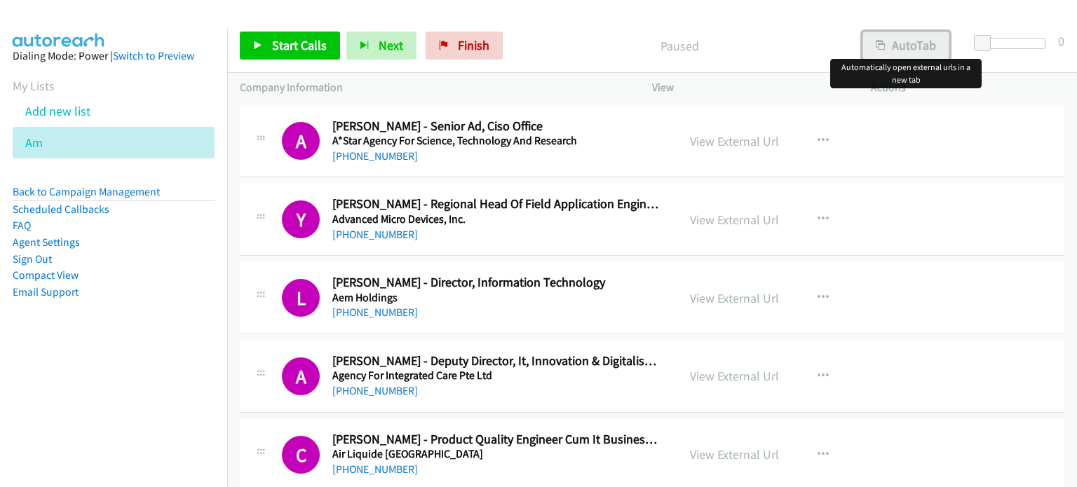
click at [901, 41] on button "AutoTab" at bounding box center [906, 46] width 87 height 28
click at [773, 28] on div "Start Calls Pause Next Finish Paused AutoTab AutoTab 0" at bounding box center [652, 46] width 850 height 54
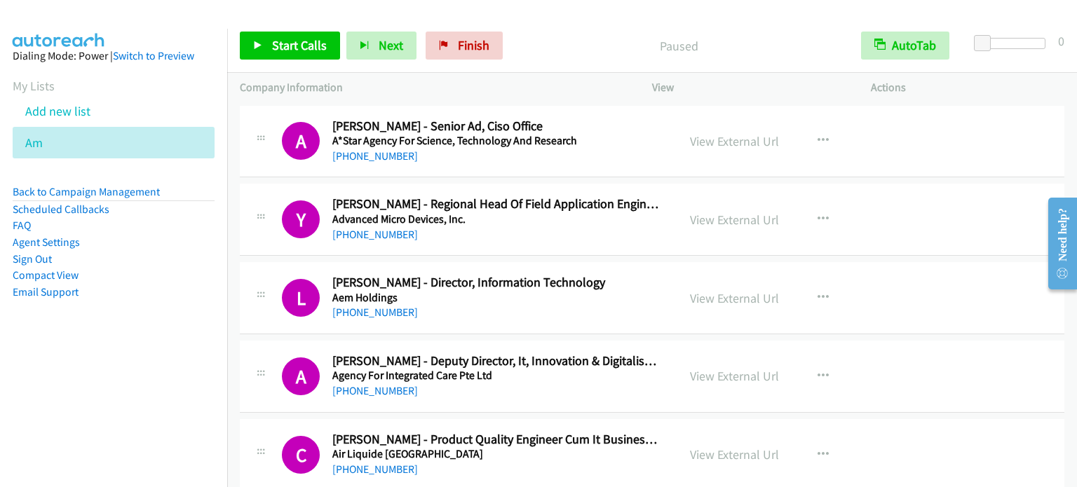
click at [140, 308] on aside "Dialing Mode: Power | Switch to Preview My Lists Add new list Am Back to Campai…" at bounding box center [113, 196] width 227 height 335
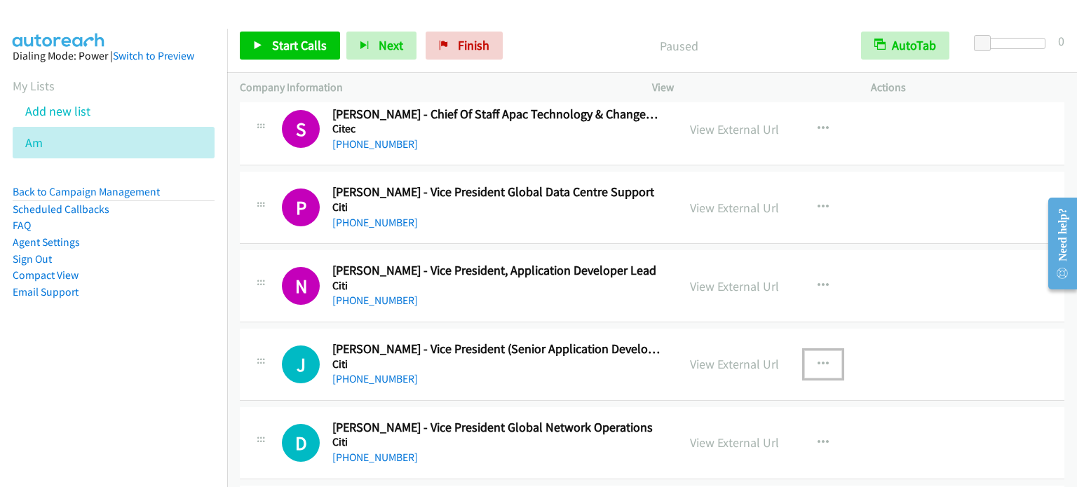
click at [823, 351] on button "button" at bounding box center [823, 365] width 38 height 28
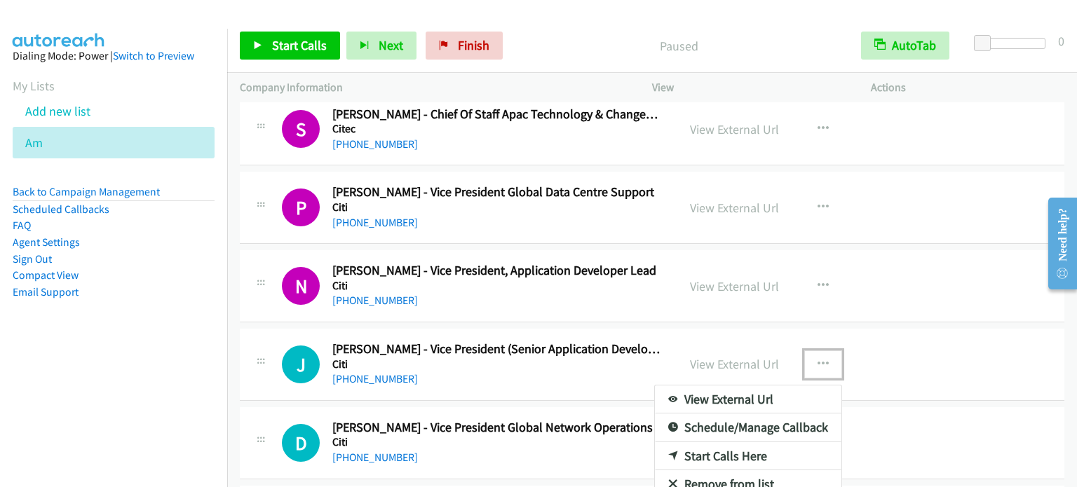
click at [730, 443] on link "Start Calls Here" at bounding box center [748, 457] width 187 height 28
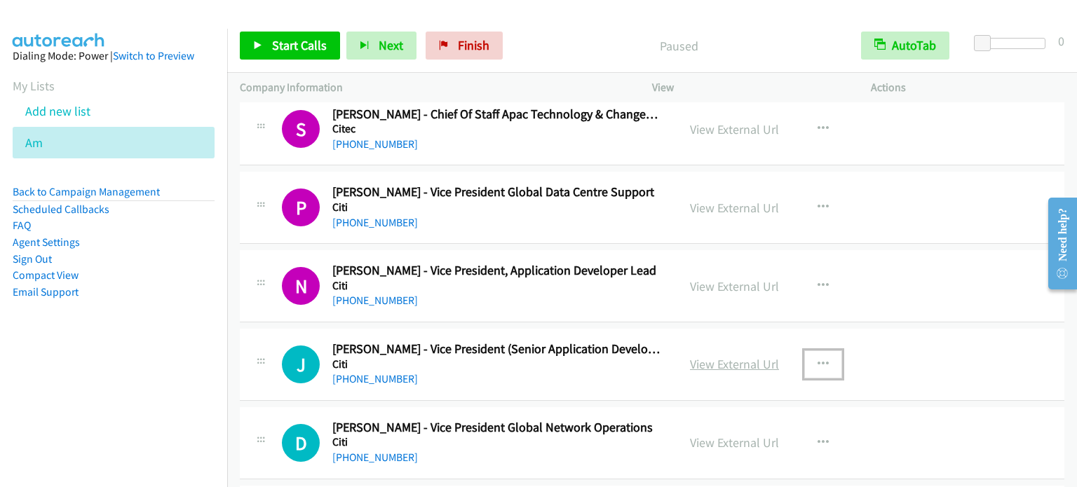
click at [727, 356] on link "View External Url" at bounding box center [734, 364] width 89 height 16
